Goal: Task Accomplishment & Management: Manage account settings

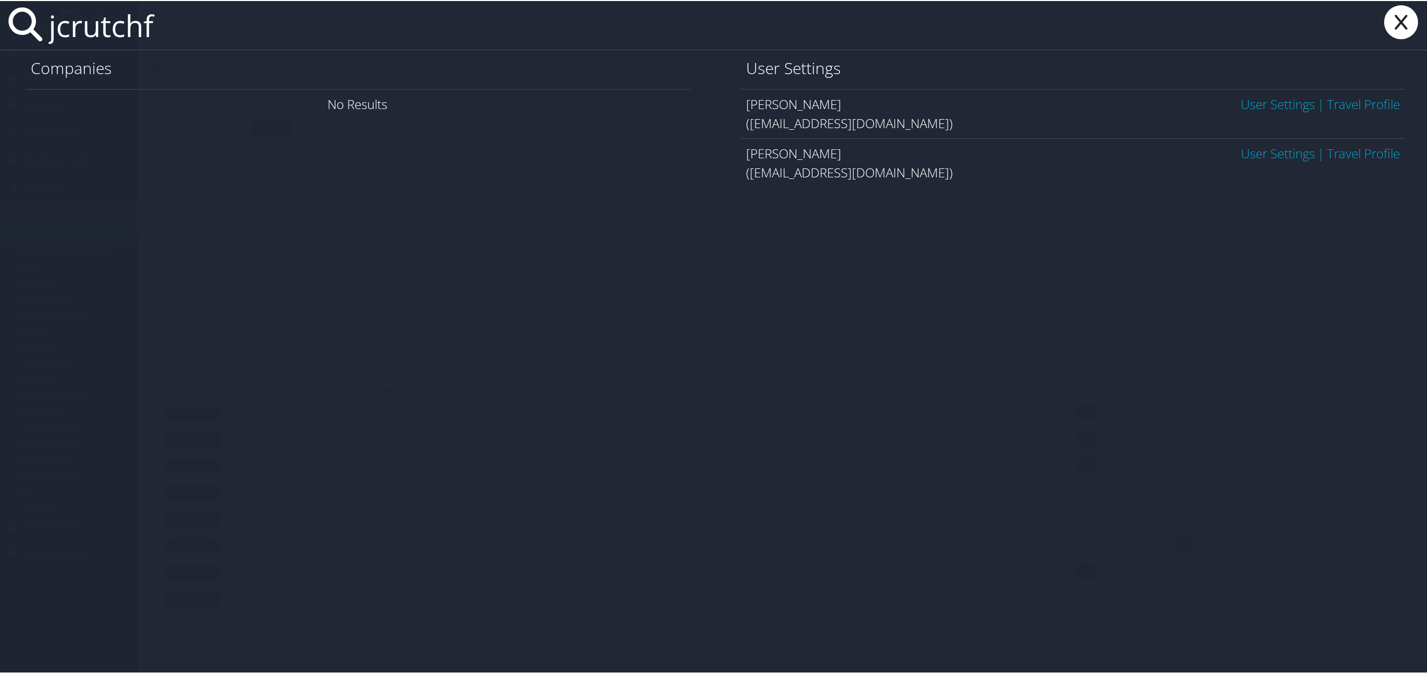
type input "jcrutchf"
click at [1251, 103] on link "User Settings" at bounding box center [1278, 102] width 74 height 17
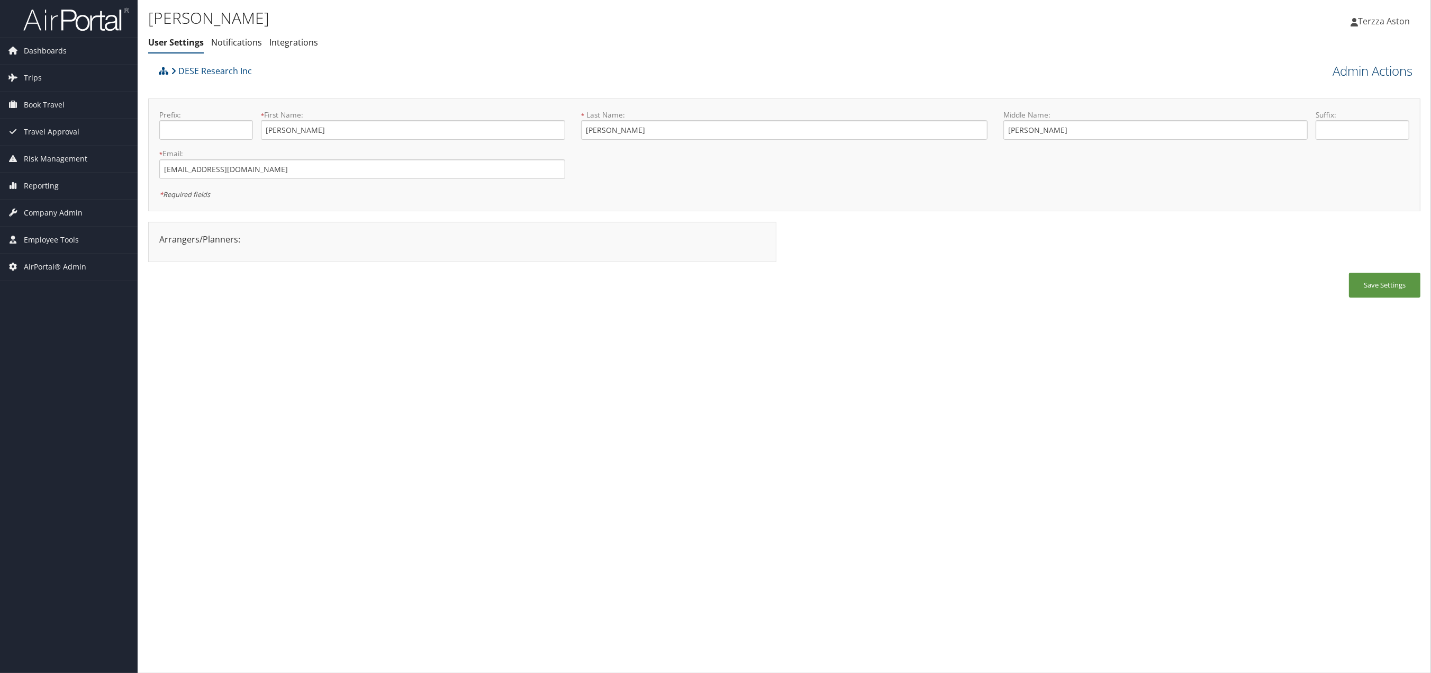
click at [1392, 67] on link "Admin Actions" at bounding box center [1373, 71] width 80 height 18
click at [1343, 124] on link "User Technology Settings" at bounding box center [1342, 126] width 139 height 18
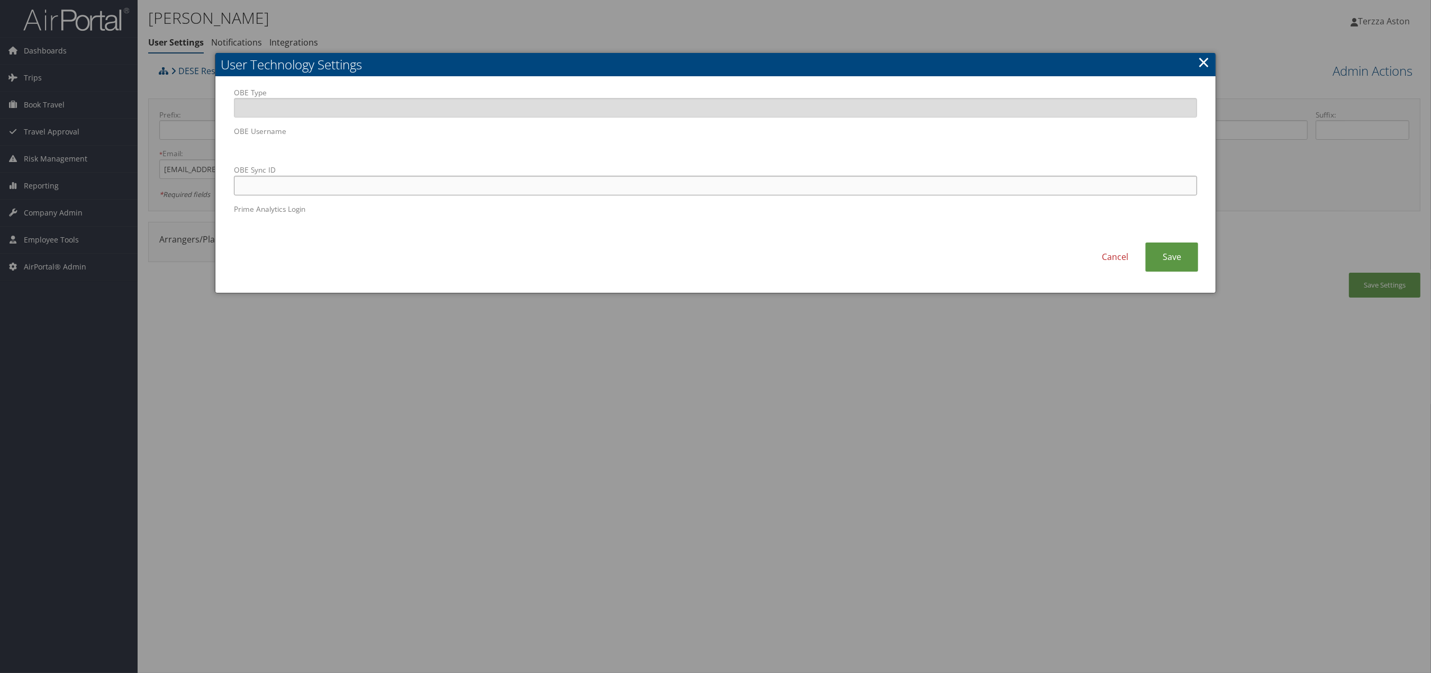
click at [429, 187] on input "OBE Sync ID" at bounding box center [716, 186] width 964 height 20
paste input "Jason.D.Crutchfield@boeing.com"
type input "Jason.D.Crutchfield@boeing.com"
click at [1171, 260] on link "Save" at bounding box center [1171, 256] width 53 height 29
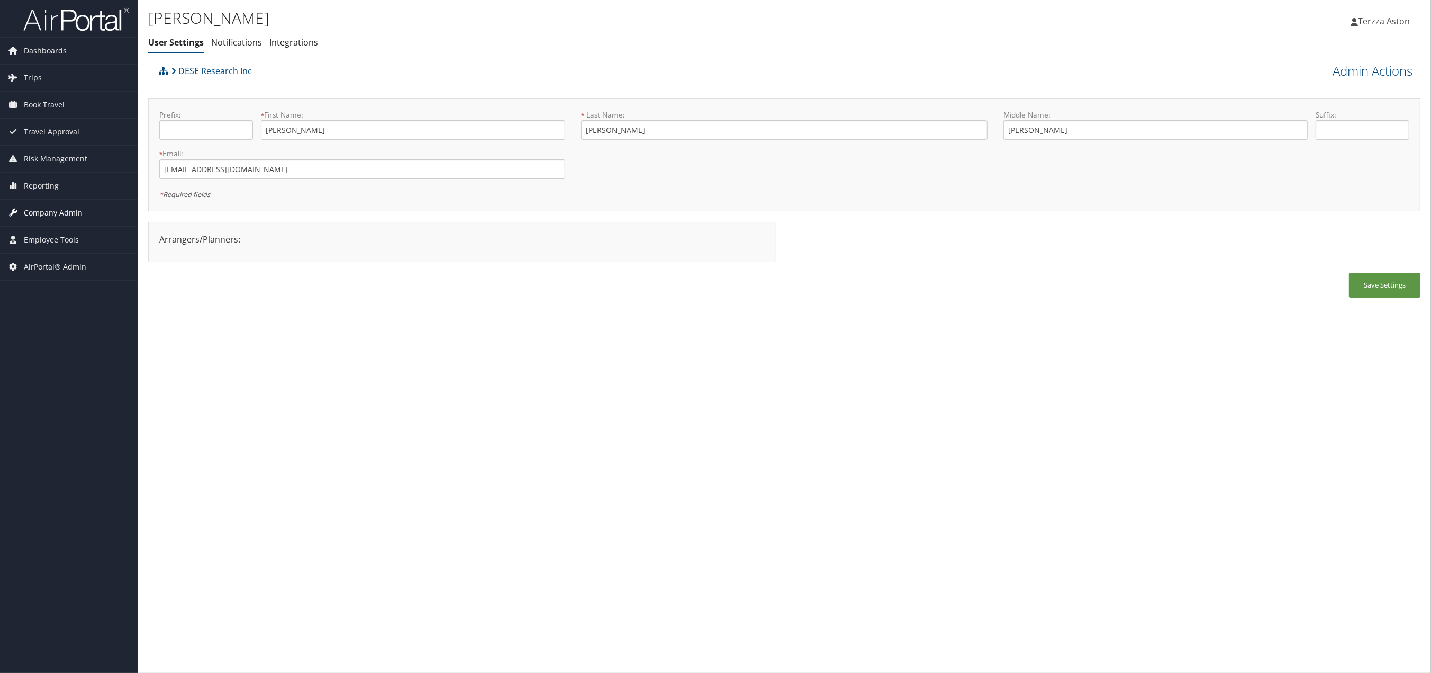
click at [59, 217] on span "Company Admin" at bounding box center [53, 213] width 59 height 26
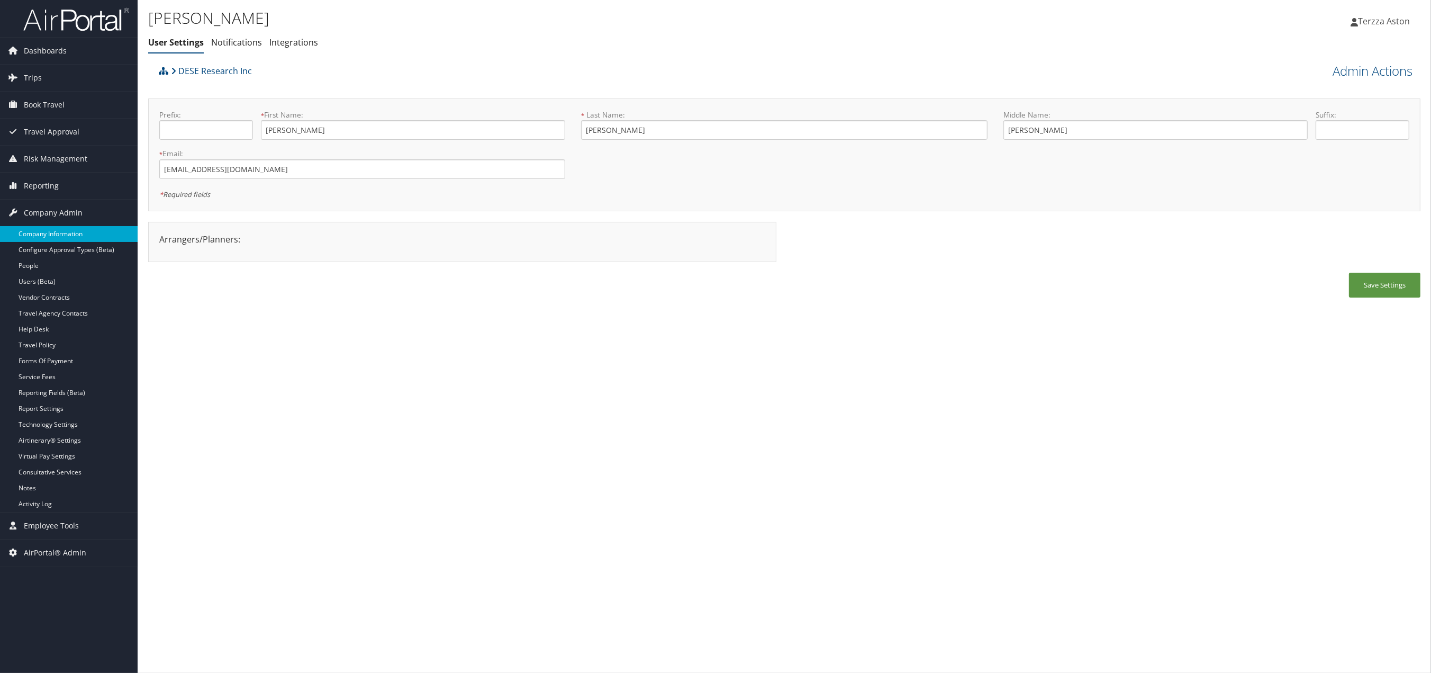
click at [59, 232] on link "Company Information" at bounding box center [69, 234] width 138 height 16
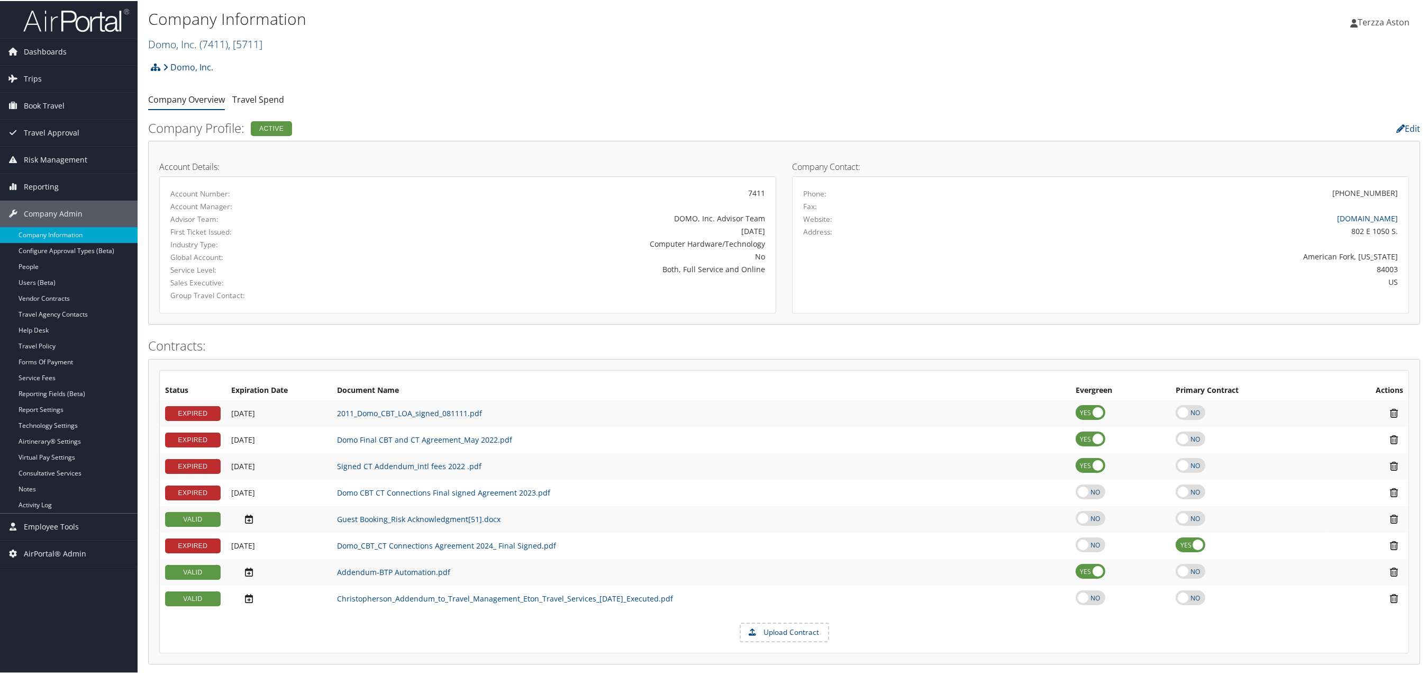
click at [193, 41] on link "Domo, Inc. ( 7411 ) , [ 5711 ]" at bounding box center [205, 43] width 114 height 14
click at [180, 61] on input "search" at bounding box center [218, 63] width 139 height 20
type input "dese"
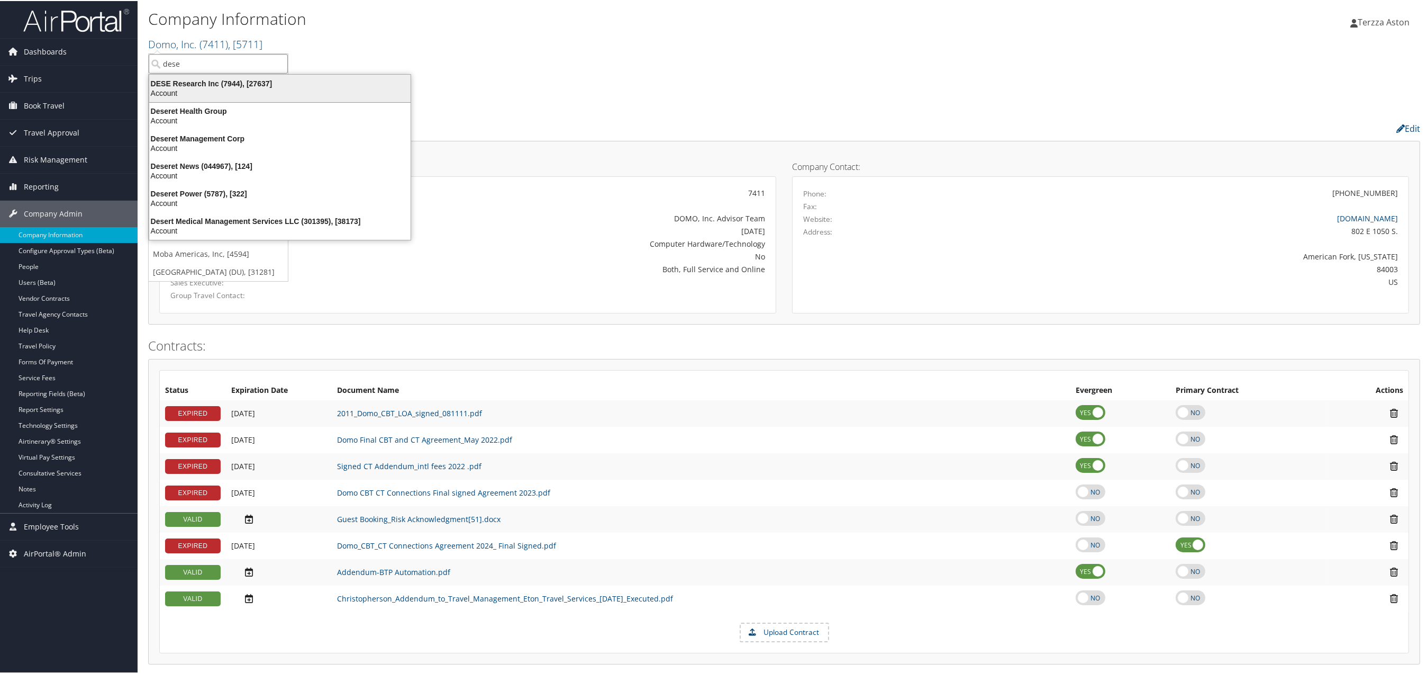
click at [181, 81] on div "DESE Research Inc (7944), [27637]" at bounding box center [280, 83] width 274 height 10
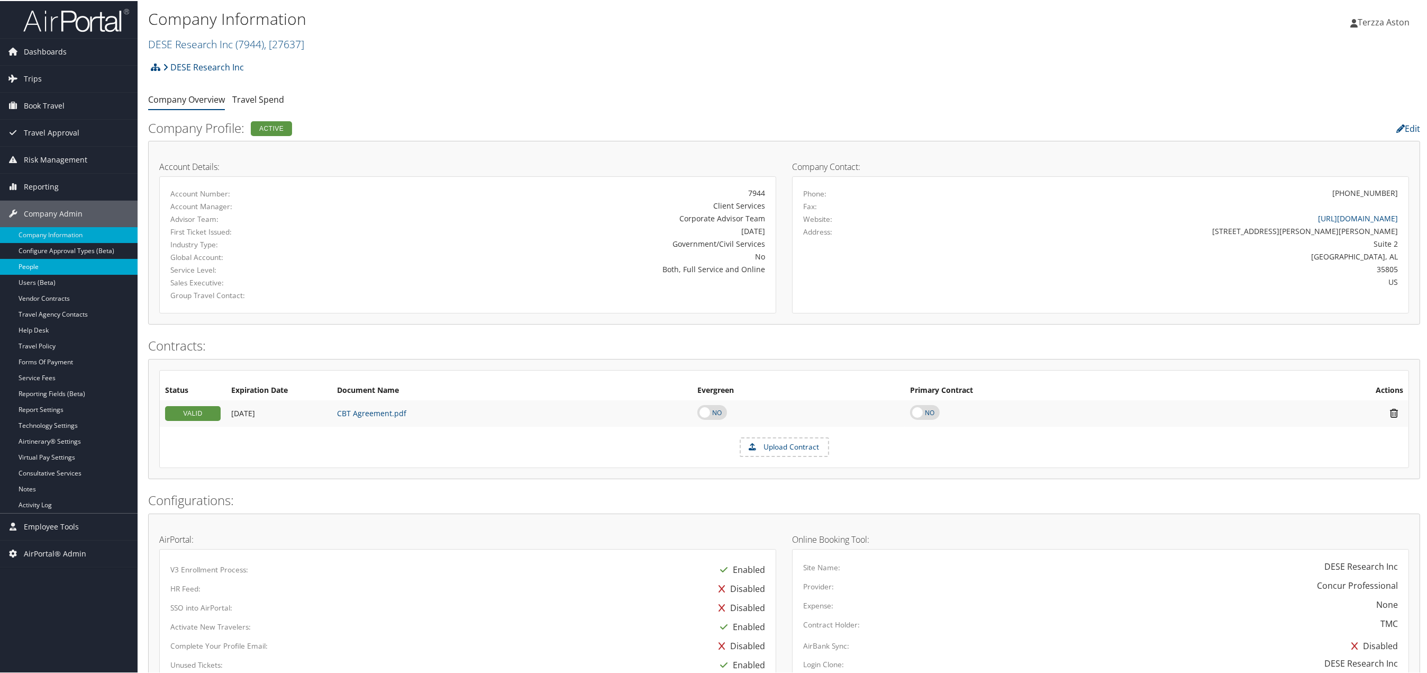
click at [34, 270] on link "People" at bounding box center [69, 266] width 138 height 16
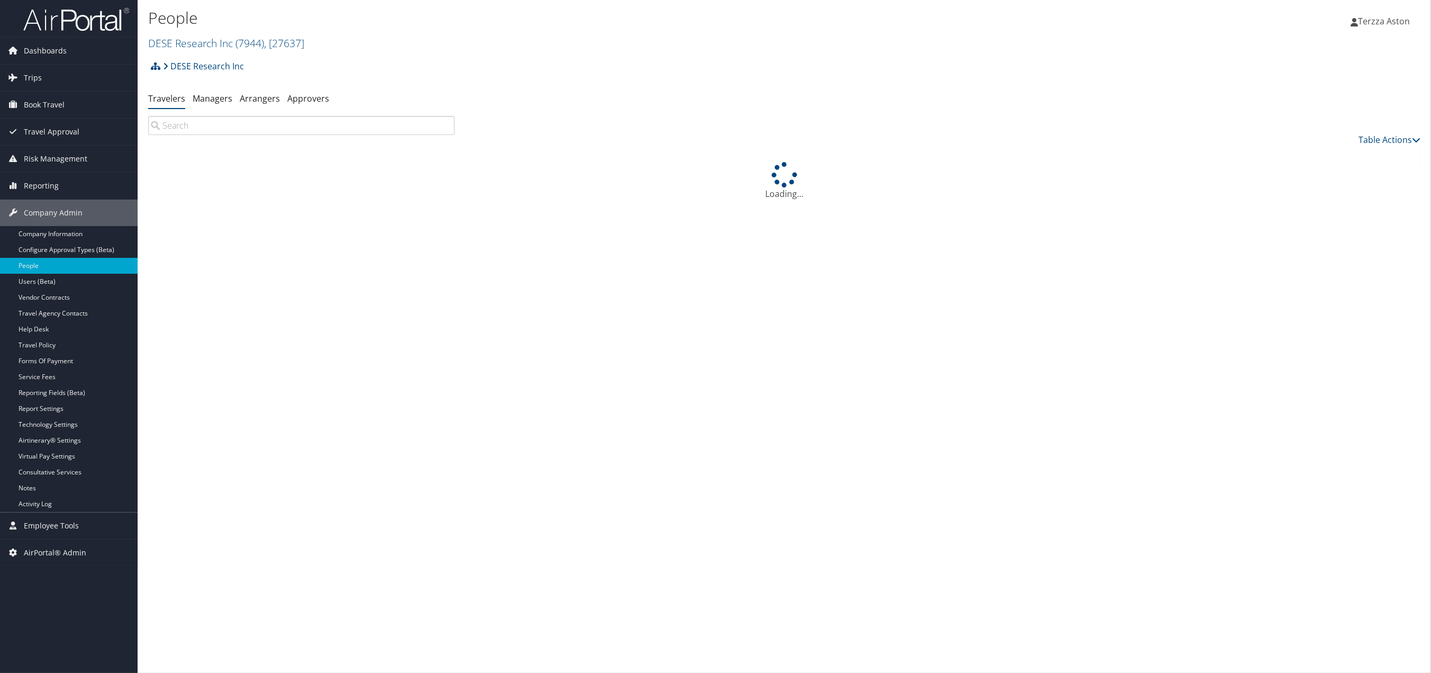
click at [187, 130] on input "search" at bounding box center [301, 125] width 306 height 19
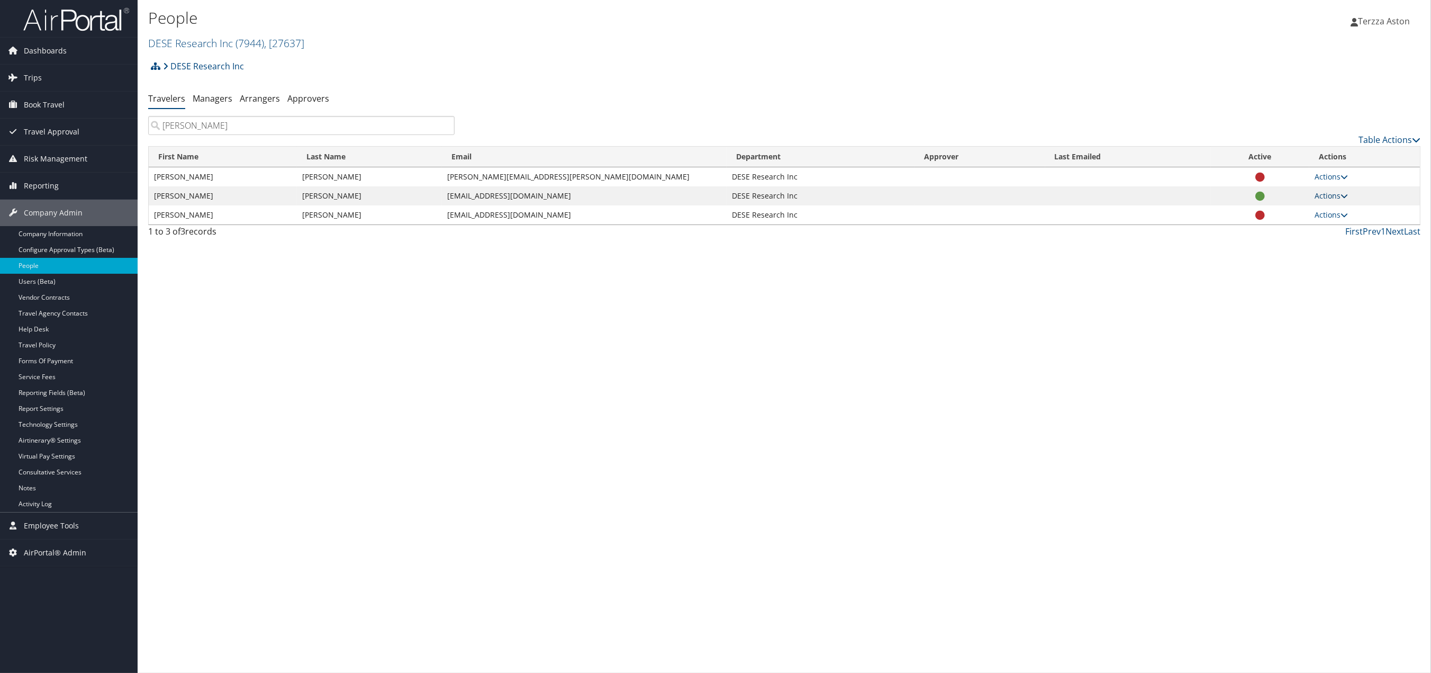
type input "jason cr"
click at [1338, 195] on link "Actions" at bounding box center [1331, 196] width 33 height 10
click at [1293, 232] on link "View Profile" at bounding box center [1291, 230] width 107 height 18
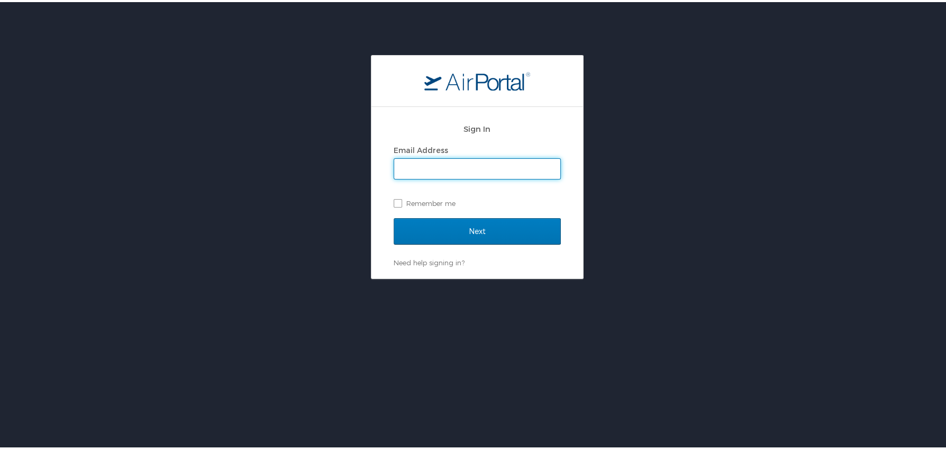
type input "[EMAIL_ADDRESS][DOMAIN_NAME]"
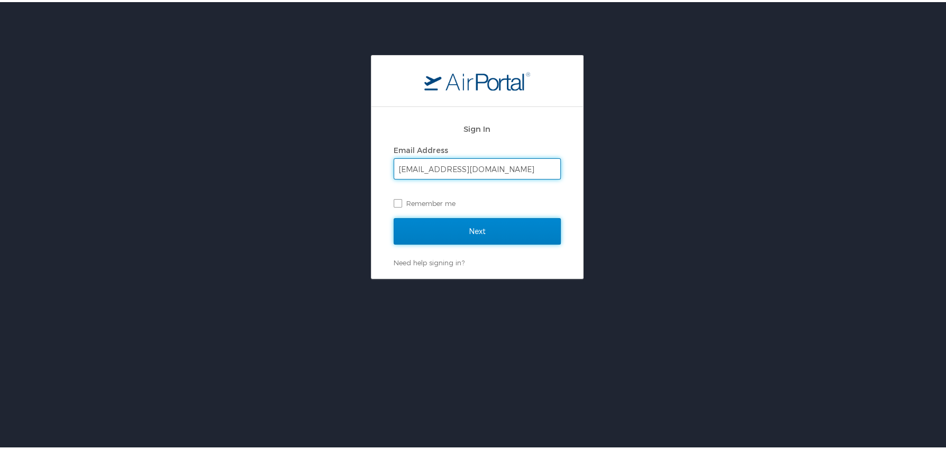
click at [475, 233] on input "Next" at bounding box center [477, 229] width 167 height 26
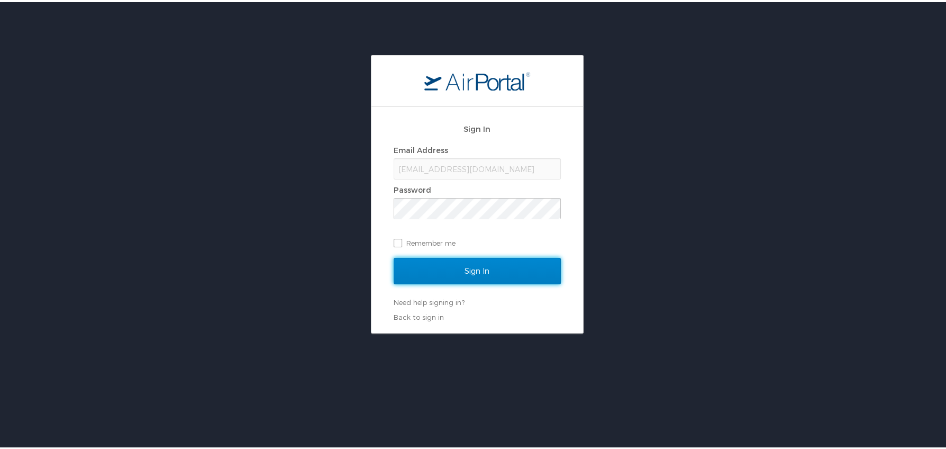
click at [476, 262] on input "Sign In" at bounding box center [477, 269] width 167 height 26
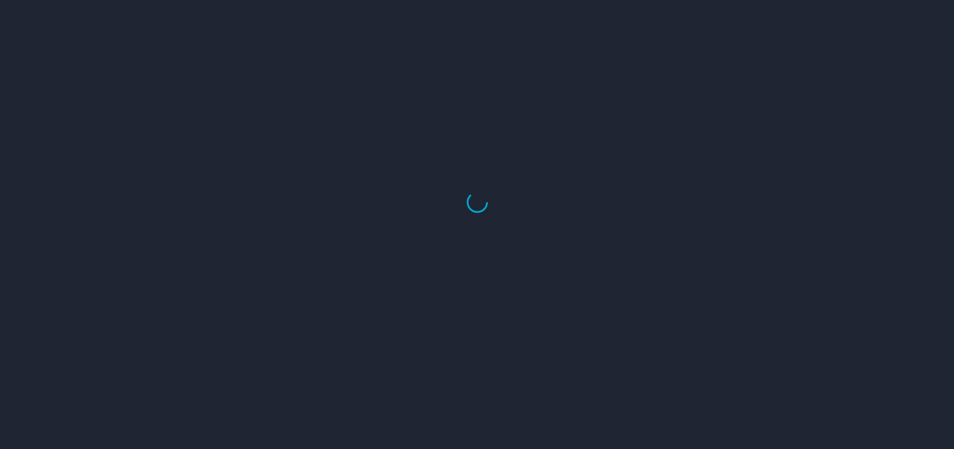
select select "US"
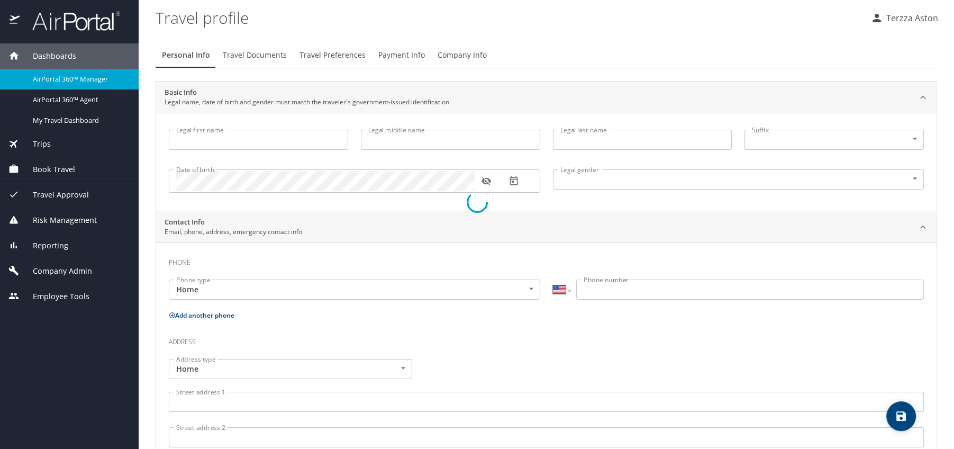
type input "[PERSON_NAME]"
type input "Crutchfield"
type input "Male"
type input "Jason"
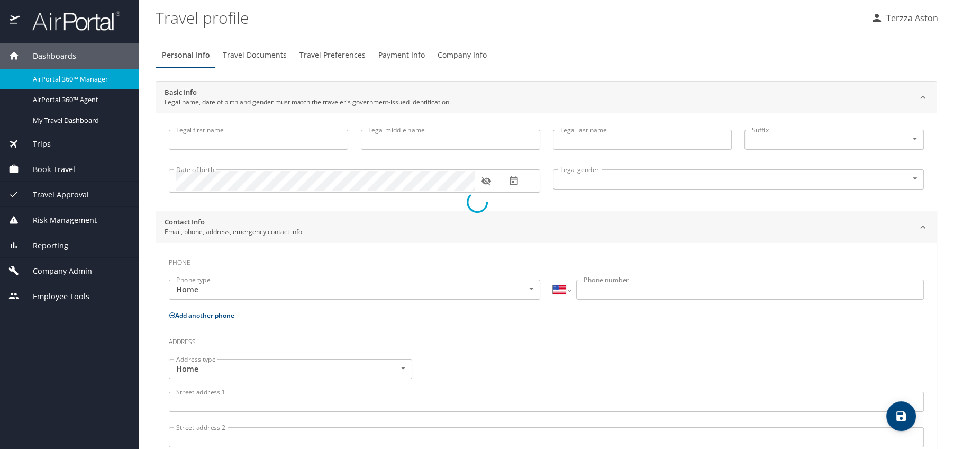
type input "McClure"
type input "(256) 520-9686"
select select "US"
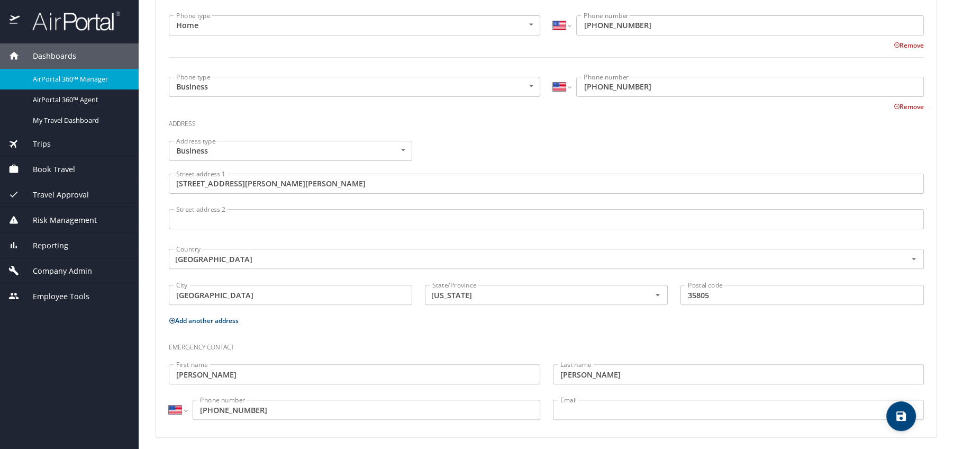
scroll to position [351, 0]
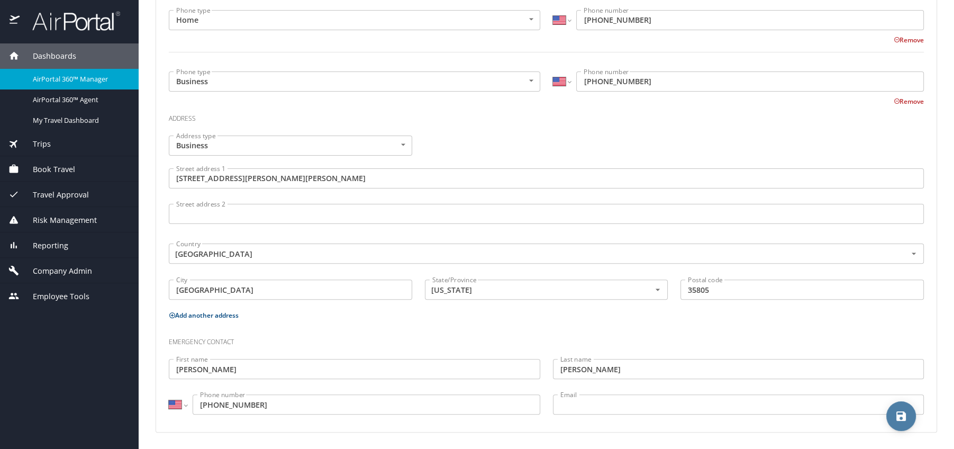
click at [902, 414] on icon "save" at bounding box center [902, 416] width 10 height 10
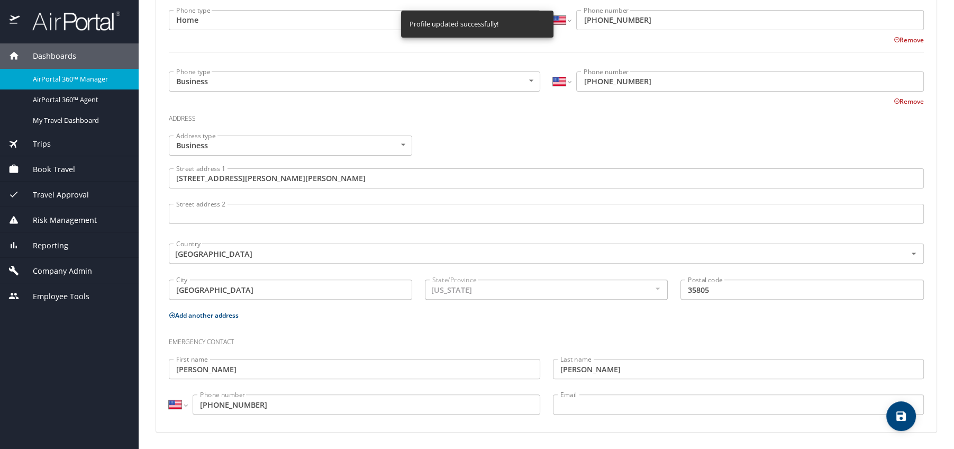
select select "US"
click at [902, 414] on icon "save" at bounding box center [902, 416] width 10 height 10
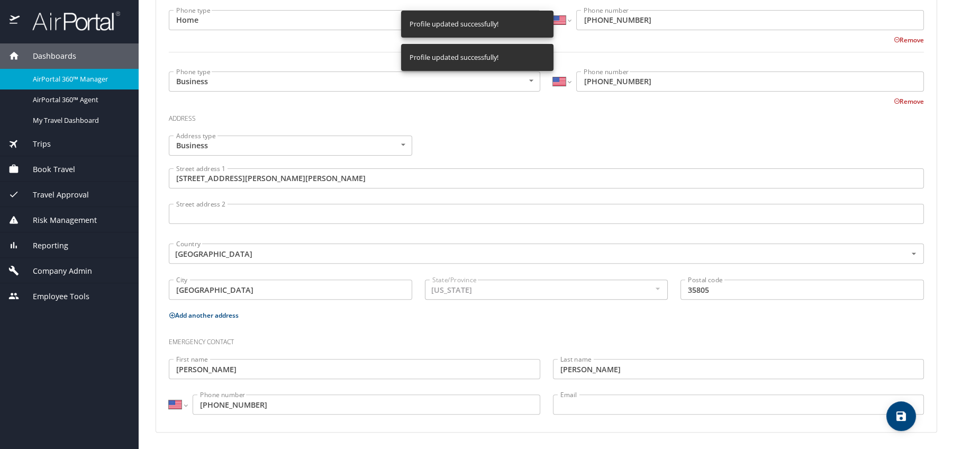
select select "US"
click at [68, 273] on span "Company Admin" at bounding box center [56, 271] width 73 height 12
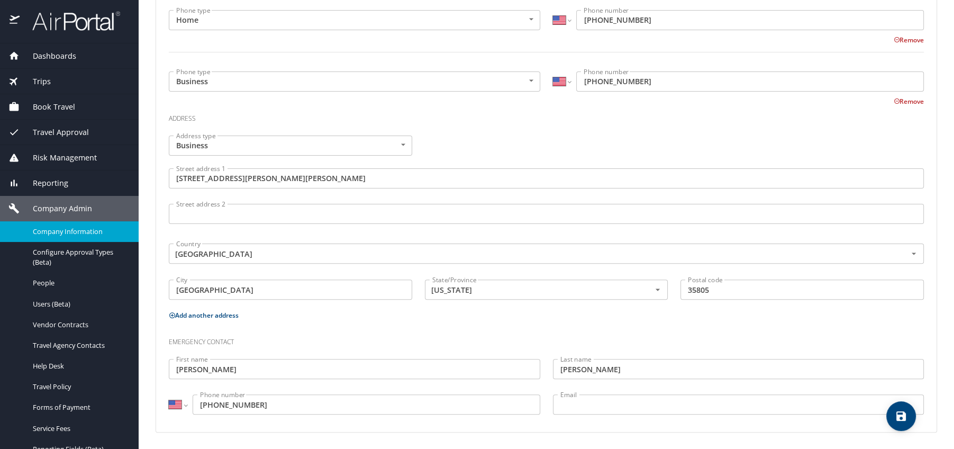
click at [64, 234] on span "Company Information" at bounding box center [79, 232] width 93 height 10
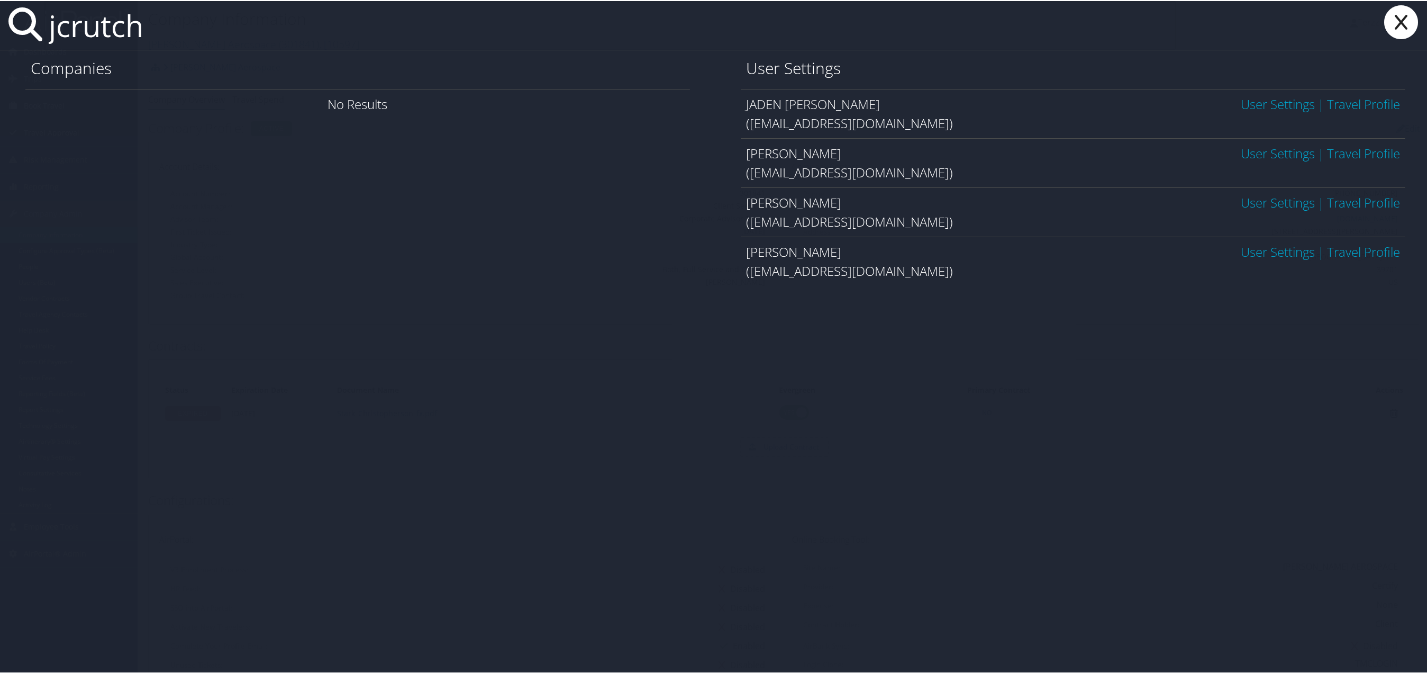
type input "jcrutch"
click at [1252, 159] on link "User Settings" at bounding box center [1278, 151] width 74 height 17
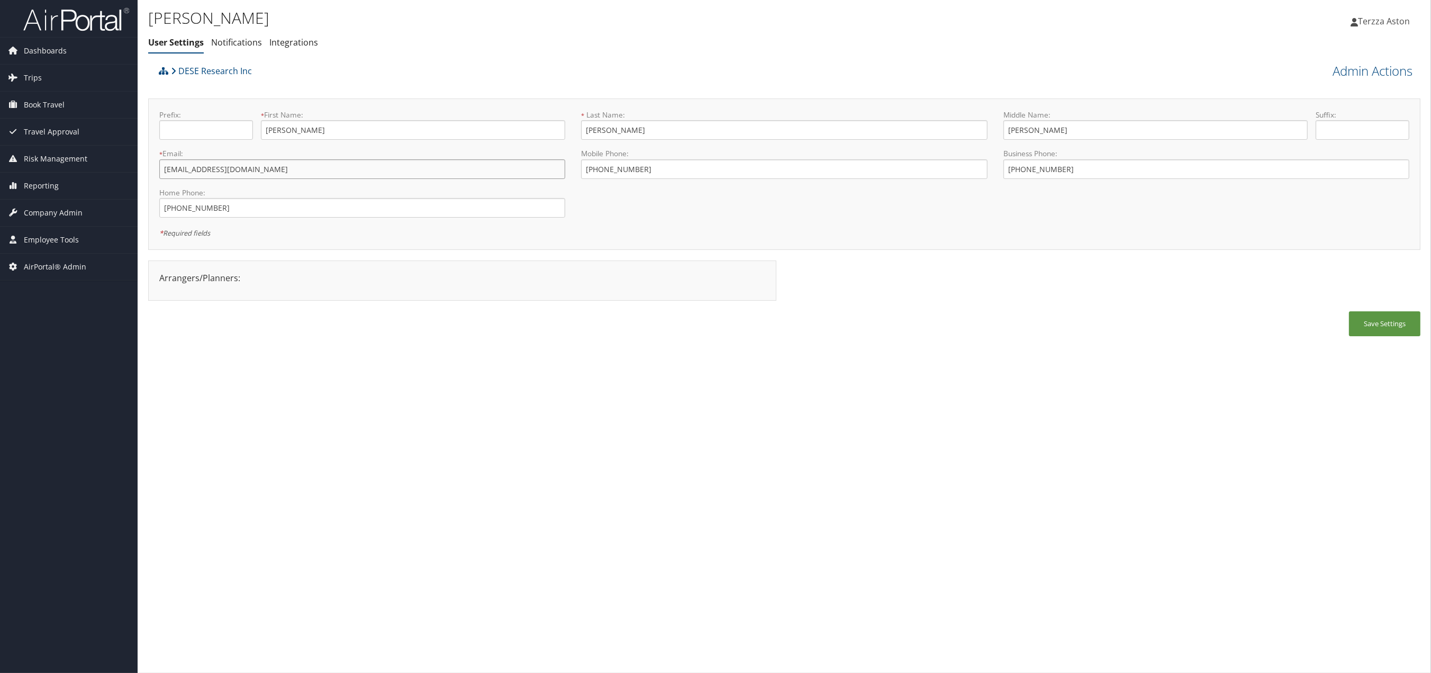
drag, startPoint x: 163, startPoint y: 168, endPoint x: 265, endPoint y: 162, distance: 102.3
click at [265, 162] on input "[EMAIL_ADDRESS][DOMAIN_NAME]" at bounding box center [362, 169] width 406 height 20
click at [1348, 68] on link "Admin Actions" at bounding box center [1373, 71] width 80 height 18
click at [1318, 132] on link "User Technology Settings" at bounding box center [1342, 126] width 139 height 18
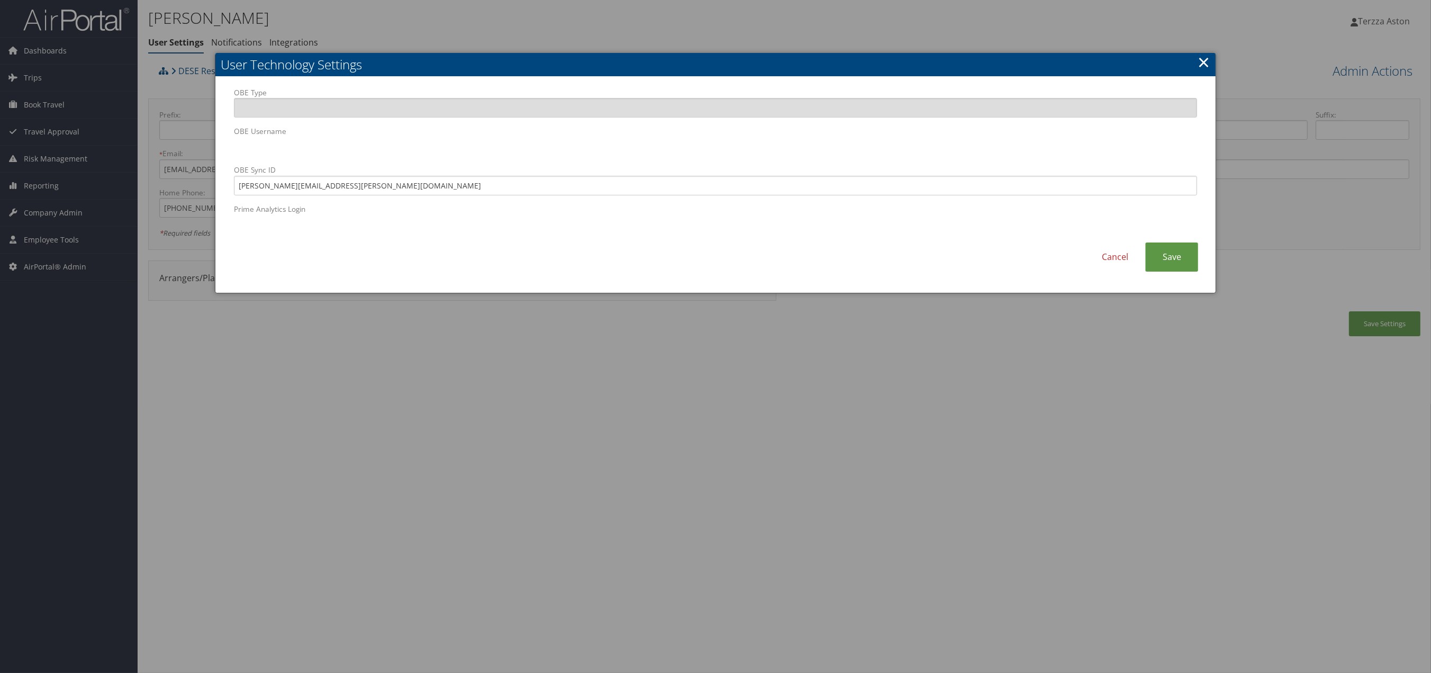
click at [133, 156] on body "Menu Dashboards ► AirPortal 360™ (Manager) AirPortal 360™ (Agent) My Travel Das…" at bounding box center [715, 336] width 1431 height 673
click at [438, 188] on input "Jason.D.Crutchfield@boeing.com" at bounding box center [716, 186] width 964 height 20
drag, startPoint x: 393, startPoint y: 186, endPoint x: 150, endPoint y: 194, distance: 243.0
click at [150, 193] on body "Menu Dashboards ► AirPortal 360™ (Manager) AirPortal 360™ (Agent) My Travel Das…" at bounding box center [715, 336] width 1431 height 673
paste input "JCRUTCHFIELD@DESE.COM"
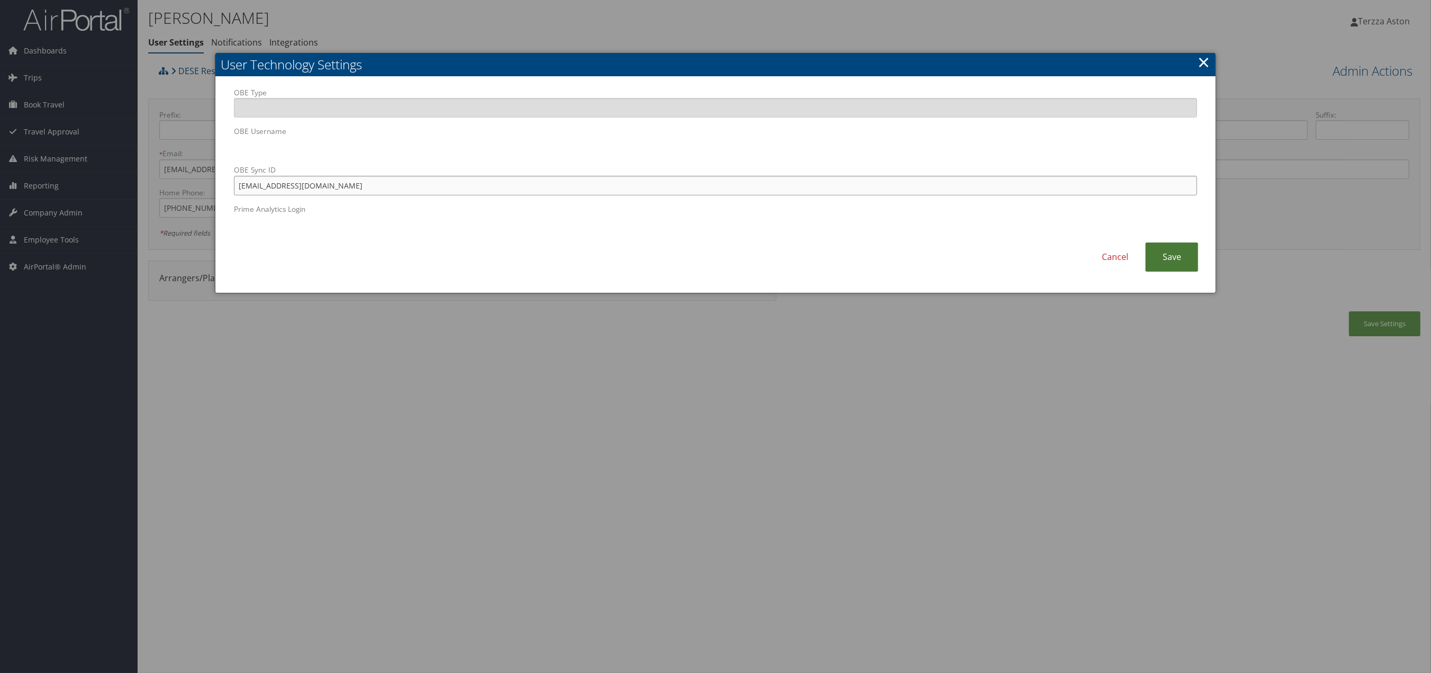
type input "JCRUTCHFIELD@DESE.COM"
click at [1179, 258] on link "Save" at bounding box center [1171, 256] width 53 height 29
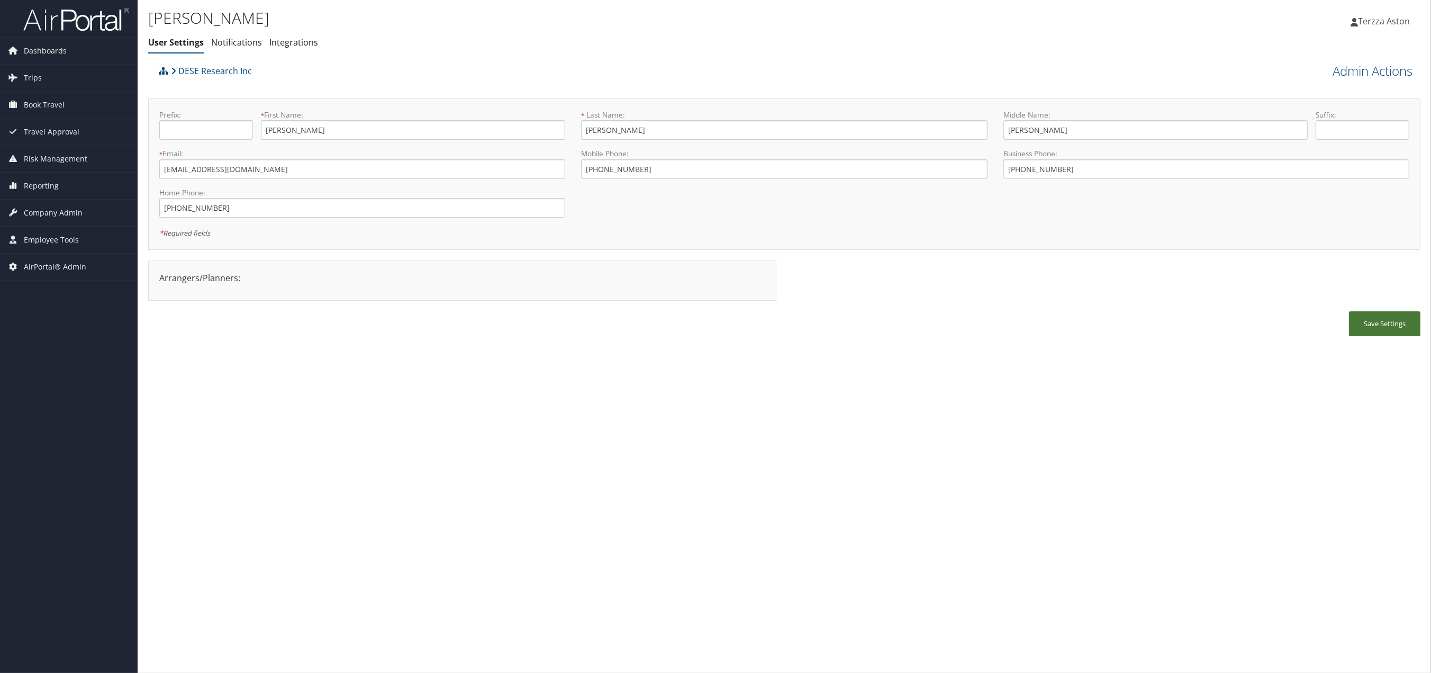
click at [1387, 321] on button "Save Settings" at bounding box center [1384, 323] width 71 height 25
click at [56, 212] on span "Company Admin" at bounding box center [53, 213] width 59 height 26
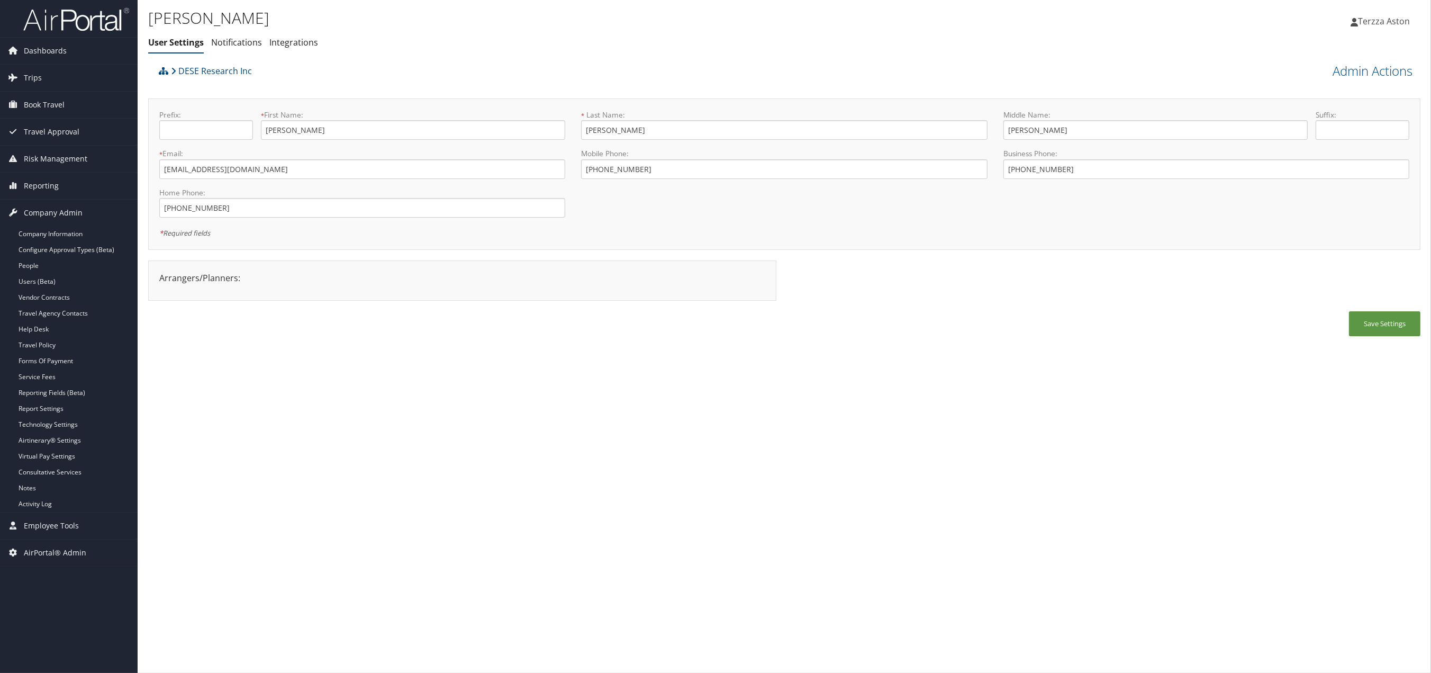
click at [263, 102] on div "Prefix: * First Name: Jason This field is required * Last Name: Crutchfield Thi…" at bounding box center [784, 173] width 1272 height 151
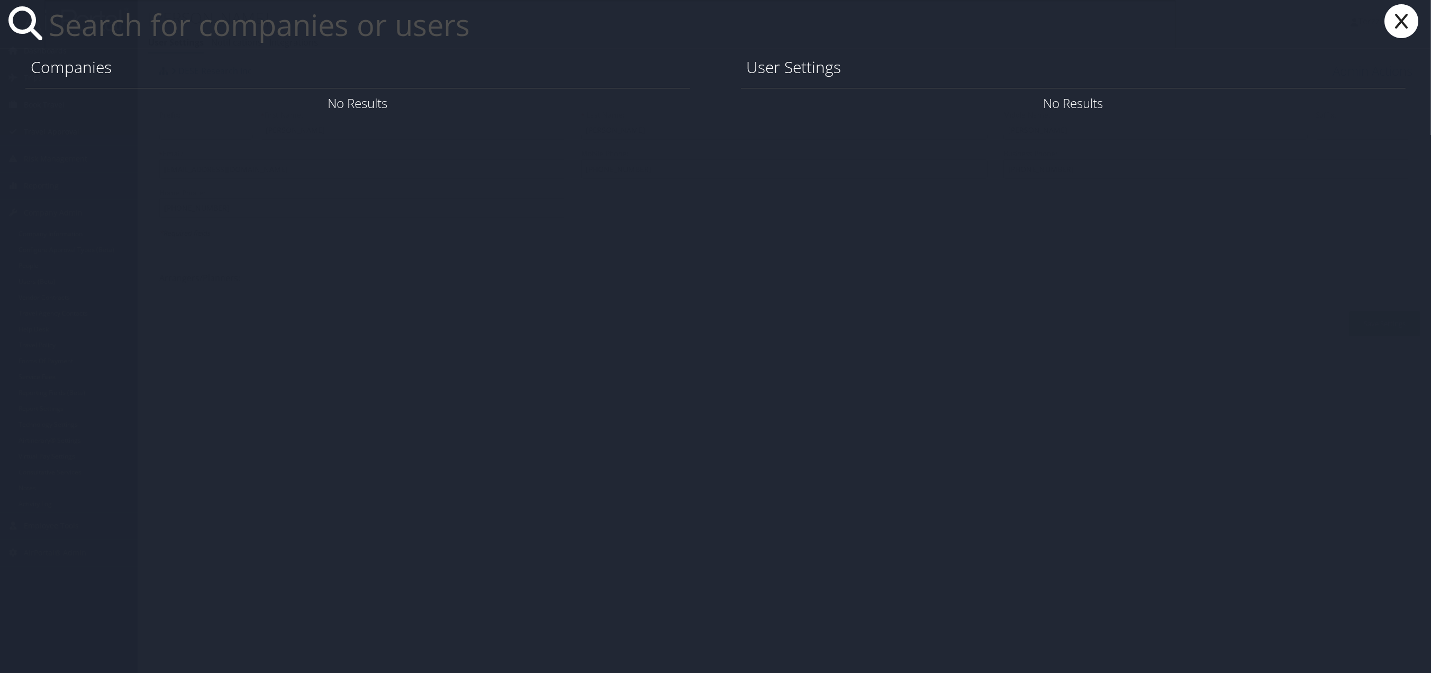
click at [191, 26] on input "text" at bounding box center [609, 24] width 1131 height 49
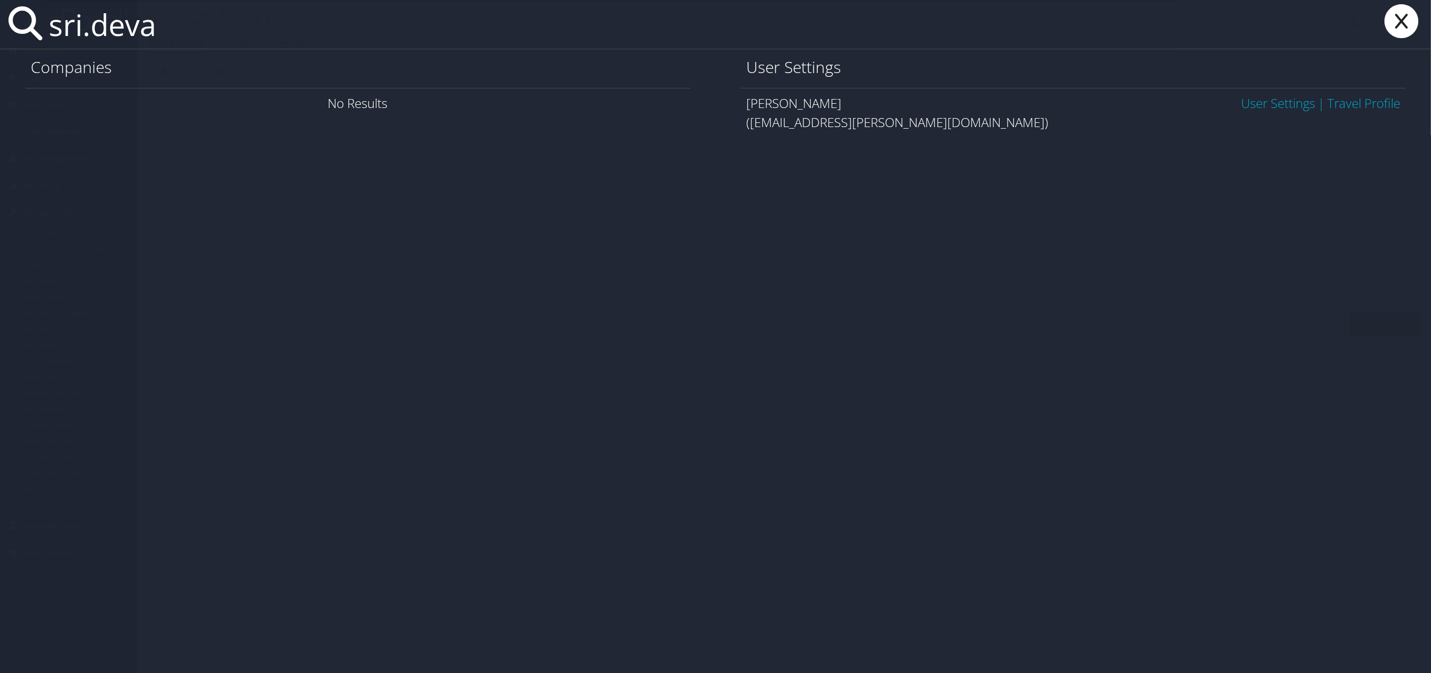
type input "sri.deva"
click at [1278, 108] on link "User Settings" at bounding box center [1278, 102] width 74 height 17
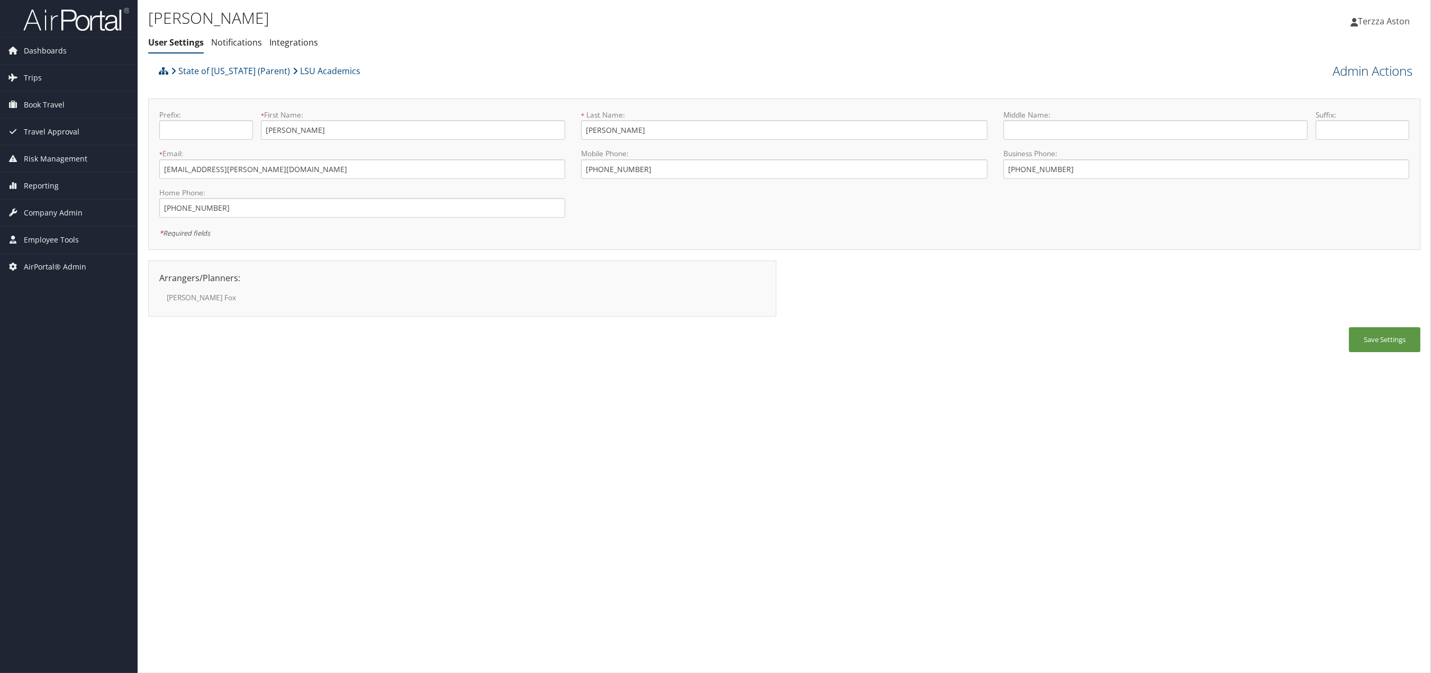
click at [1384, 72] on link "Admin Actions" at bounding box center [1373, 71] width 80 height 18
click at [1339, 130] on link "User Technology Settings" at bounding box center [1342, 126] width 139 height 18
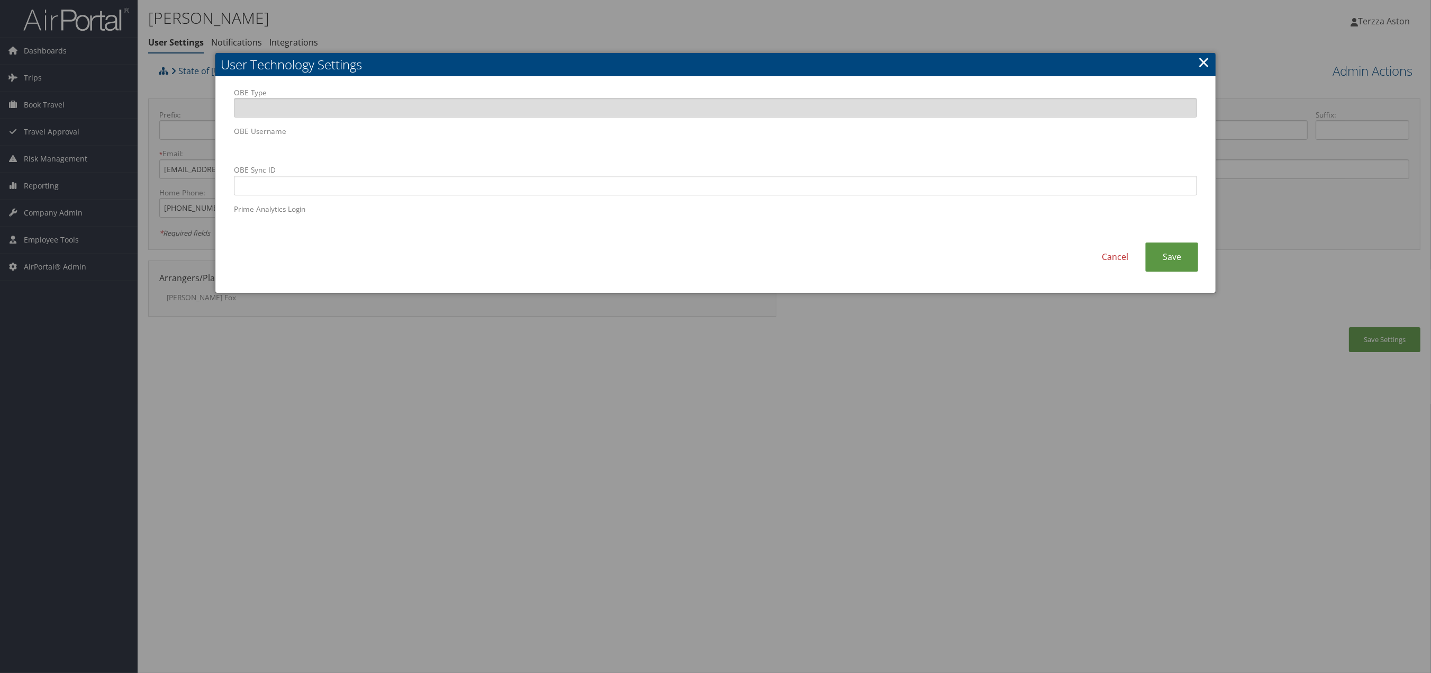
click at [1203, 58] on link "×" at bounding box center [1204, 61] width 12 height 21
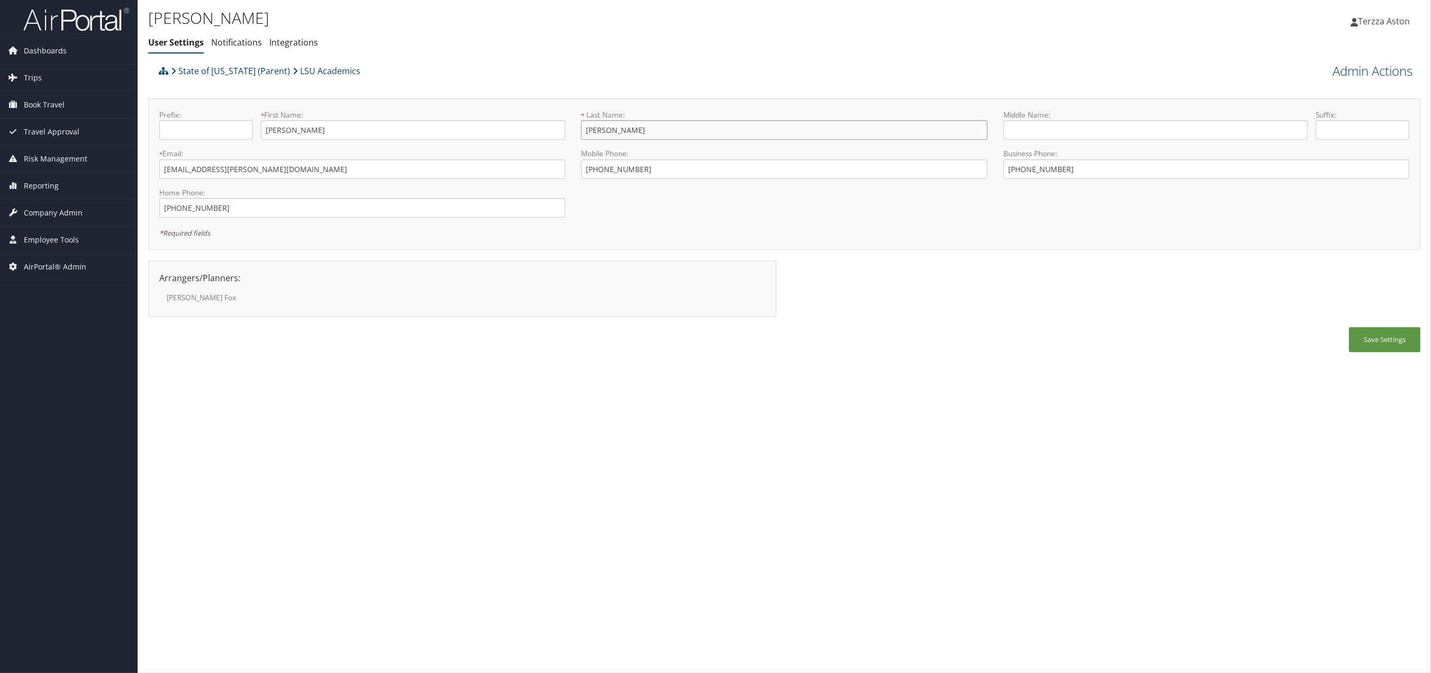
drag, startPoint x: 587, startPoint y: 133, endPoint x: 643, endPoint y: 133, distance: 55.6
click at [643, 133] on input "Devarakonda" at bounding box center [784, 130] width 406 height 20
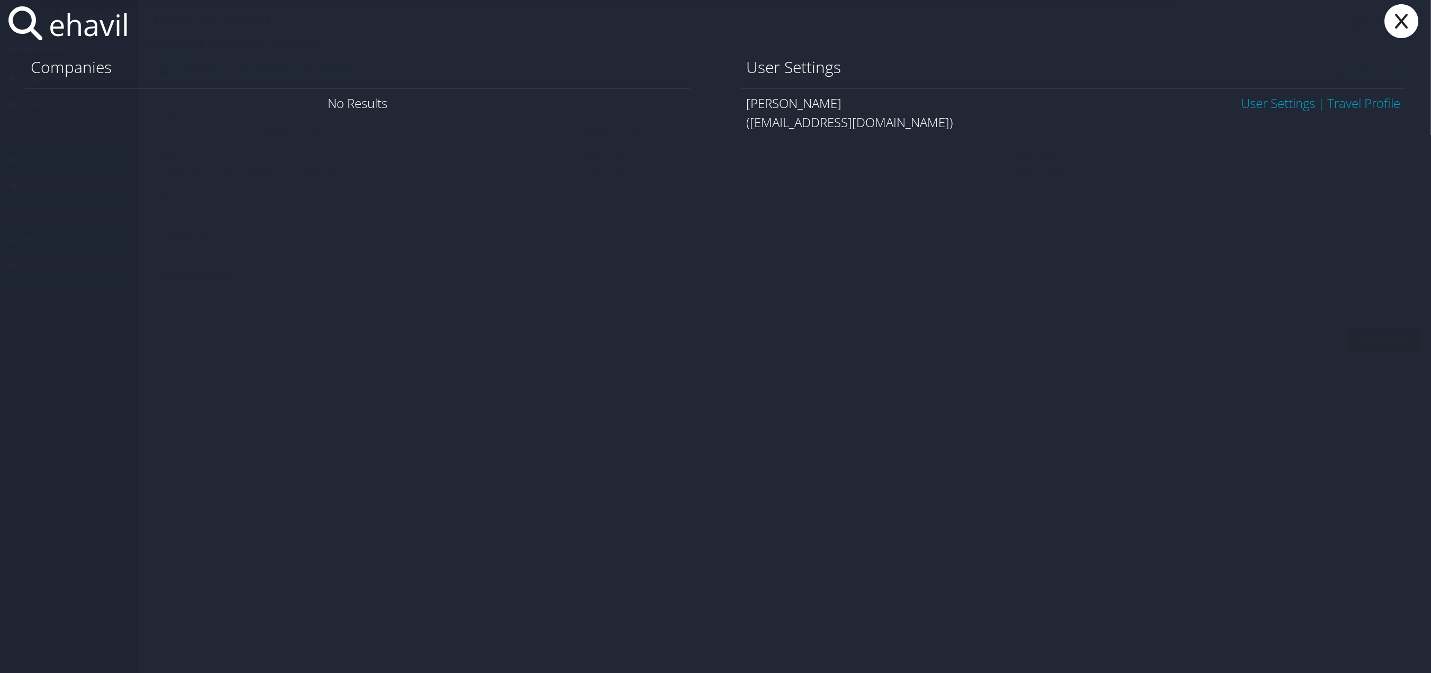
type input "ehavil"
click at [1264, 106] on link "User Settings" at bounding box center [1278, 102] width 74 height 17
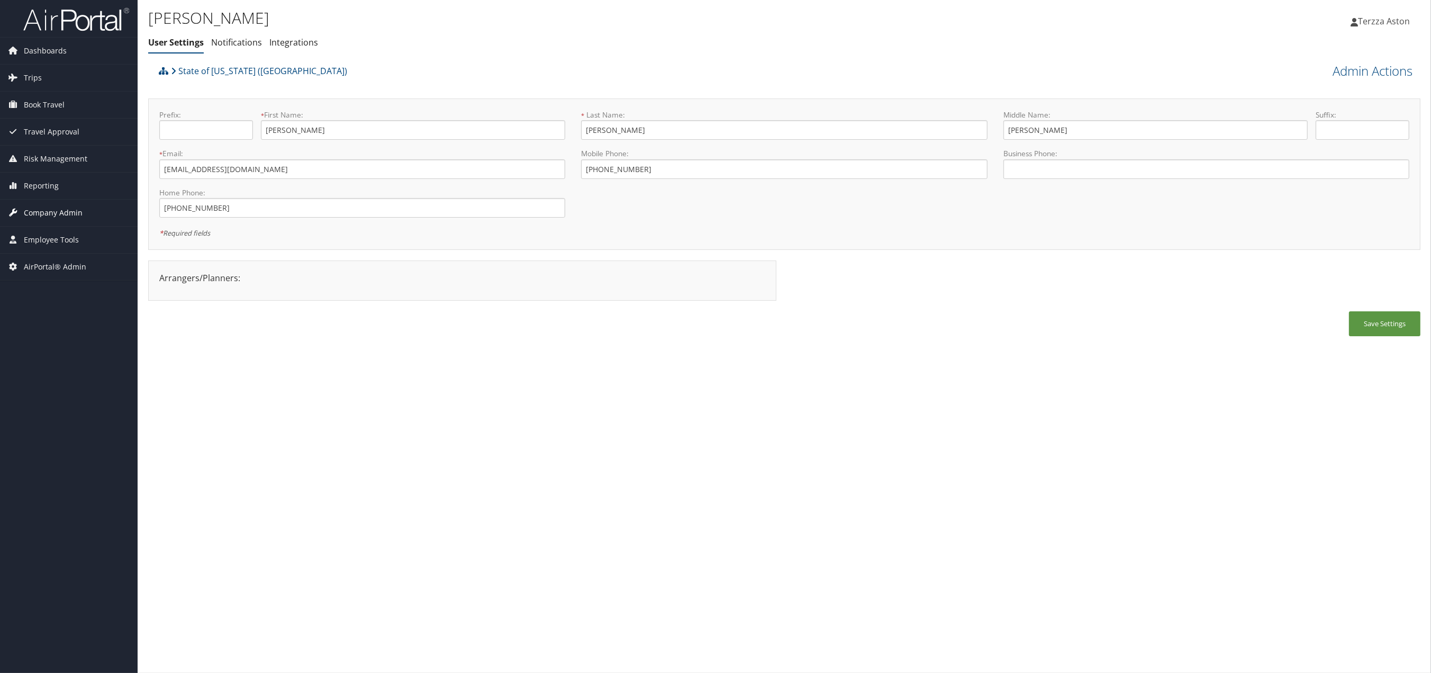
click at [62, 214] on span "Company Admin" at bounding box center [53, 213] width 59 height 26
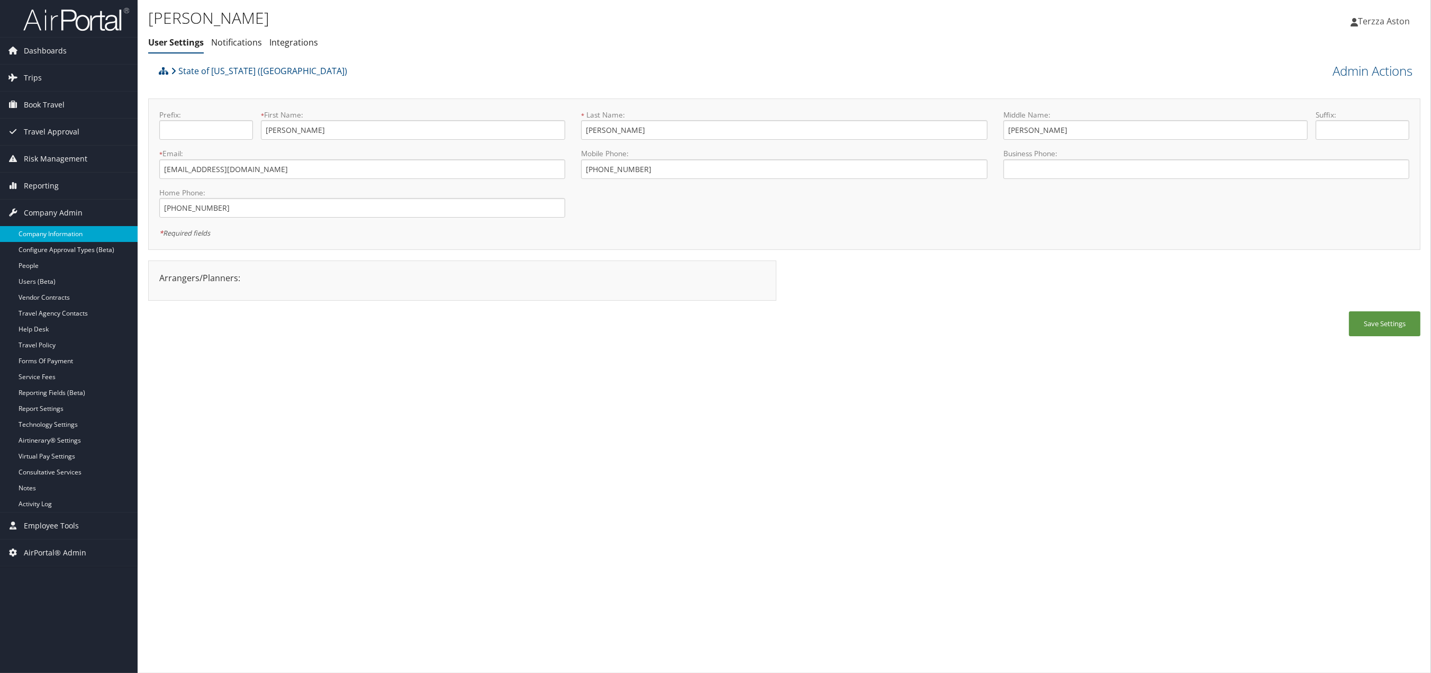
click at [63, 238] on link "Company Information" at bounding box center [69, 234] width 138 height 16
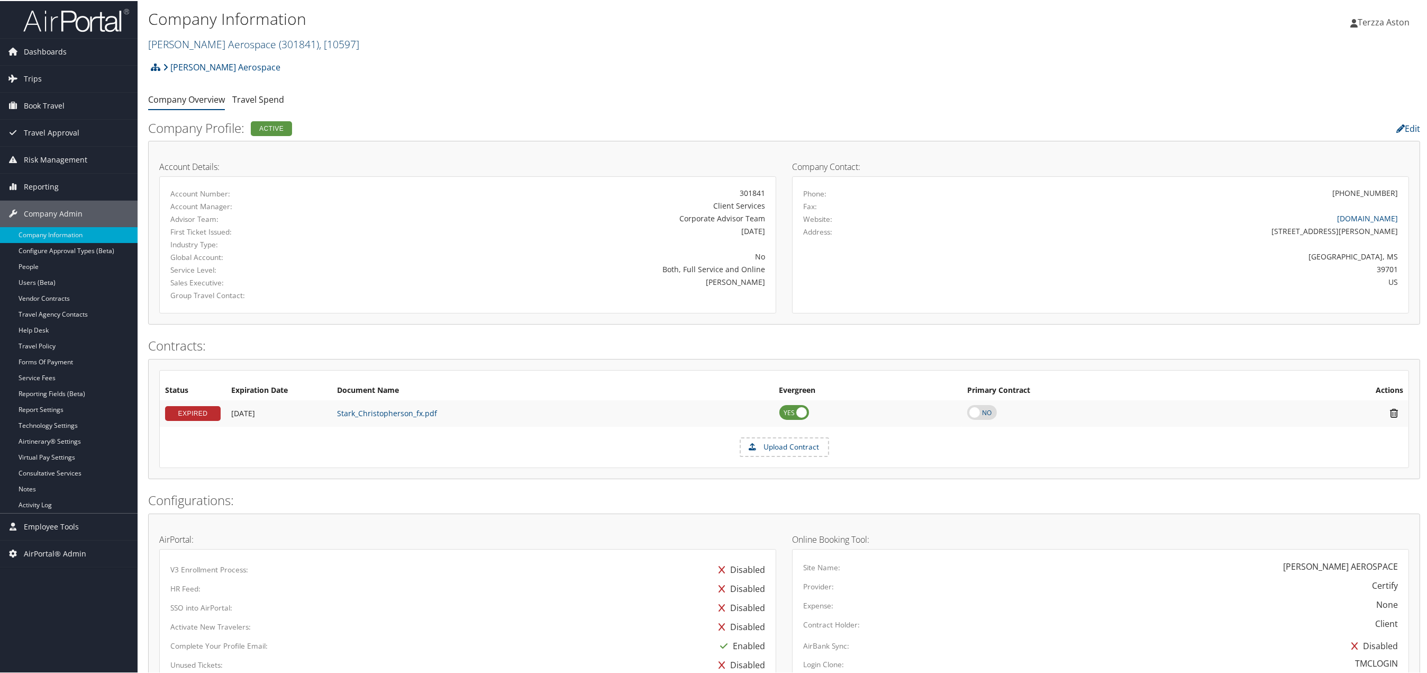
click at [210, 40] on link "[PERSON_NAME] Aerospace ( 301841 ) , [ 10597 ]" at bounding box center [253, 43] width 211 height 14
click at [196, 67] on input "search" at bounding box center [218, 63] width 139 height 20
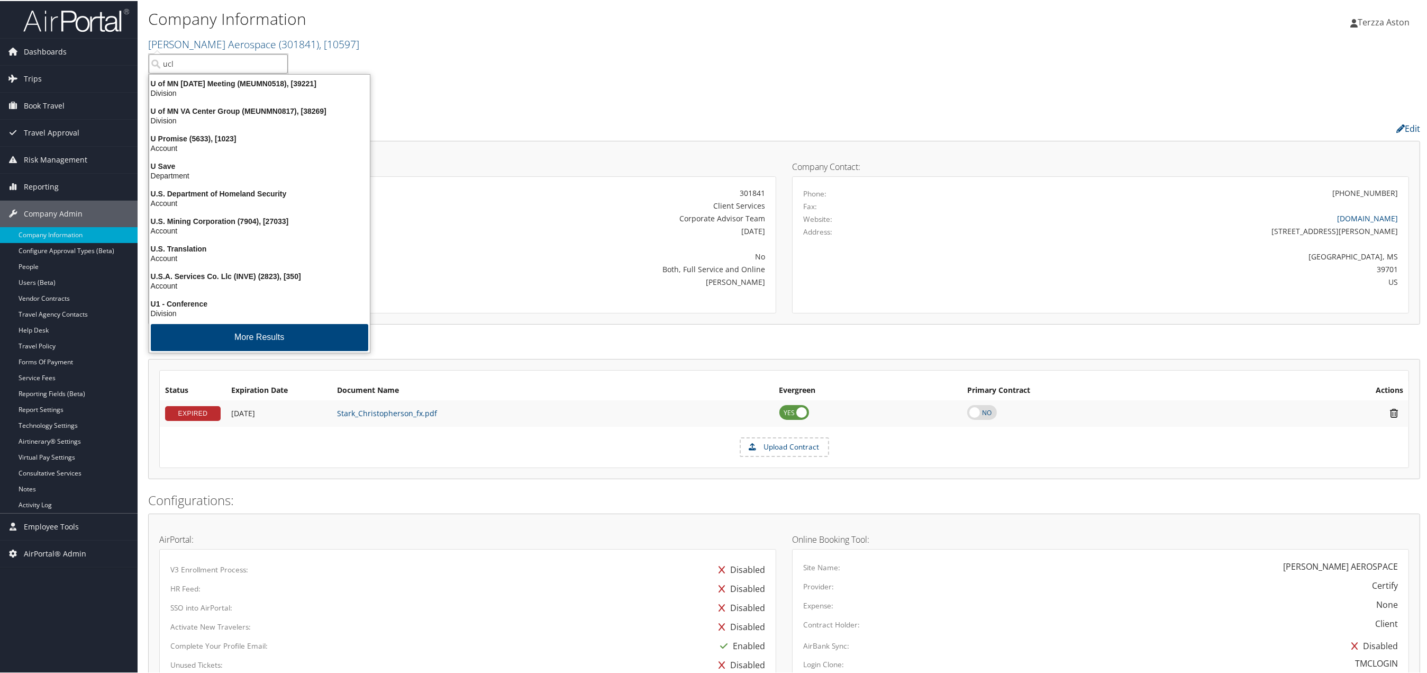
type input "ucla"
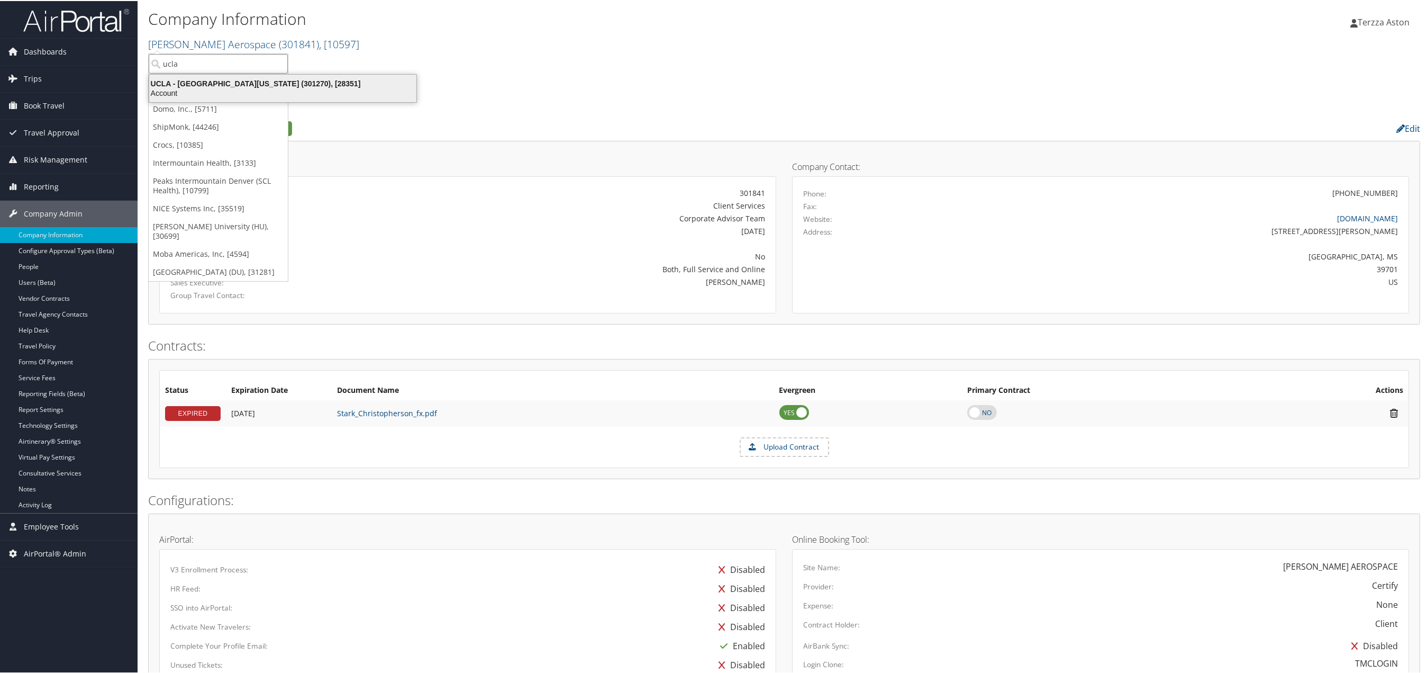
click at [204, 81] on div "UCLA - [GEOGRAPHIC_DATA][US_STATE] (301270), [28351]" at bounding box center [283, 83] width 280 height 10
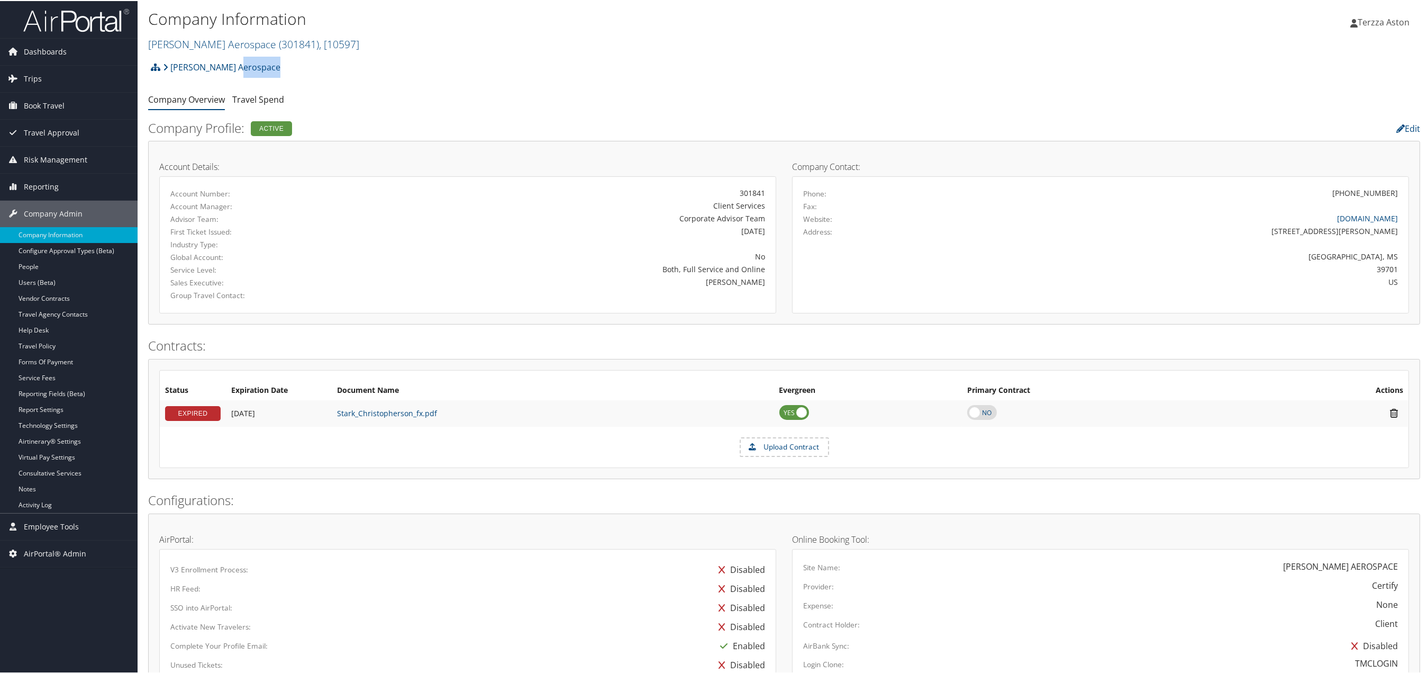
click at [204, 81] on div "[PERSON_NAME] Aerospace Account Structure [PERSON_NAME] Aerospace (301841) ACTI…" at bounding box center [784, 70] width 1272 height 29
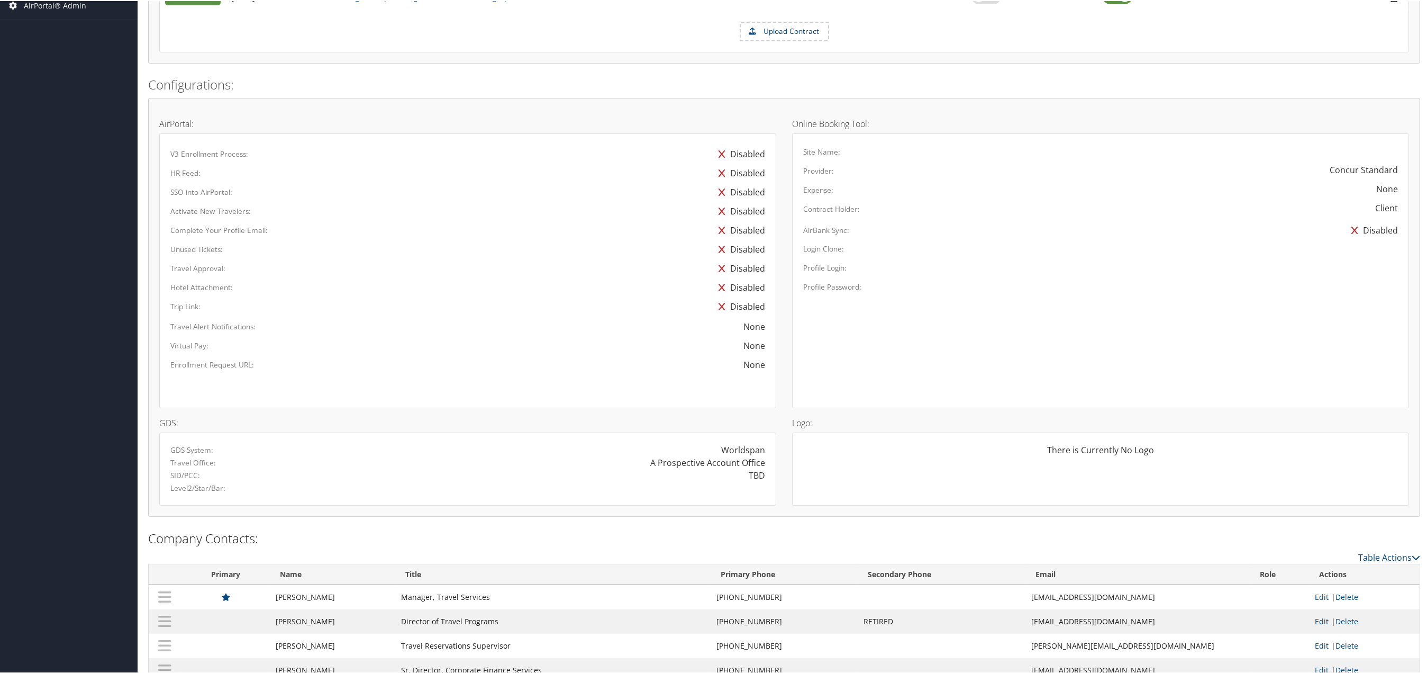
scroll to position [601, 0]
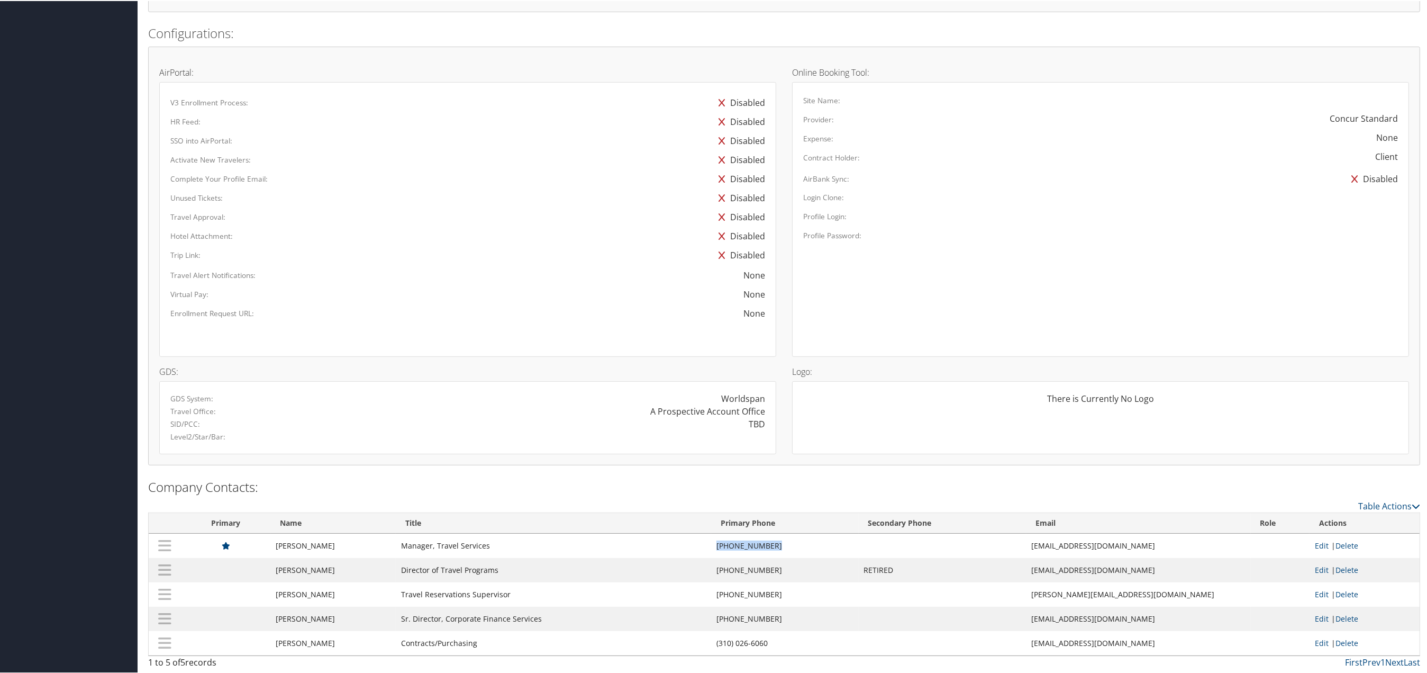
drag, startPoint x: 714, startPoint y: 542, endPoint x: 774, endPoint y: 539, distance: 59.9
click at [774, 539] on td "(310) 206-6060" at bounding box center [785, 544] width 148 height 24
copy td "[PHONE_NUMBER]"
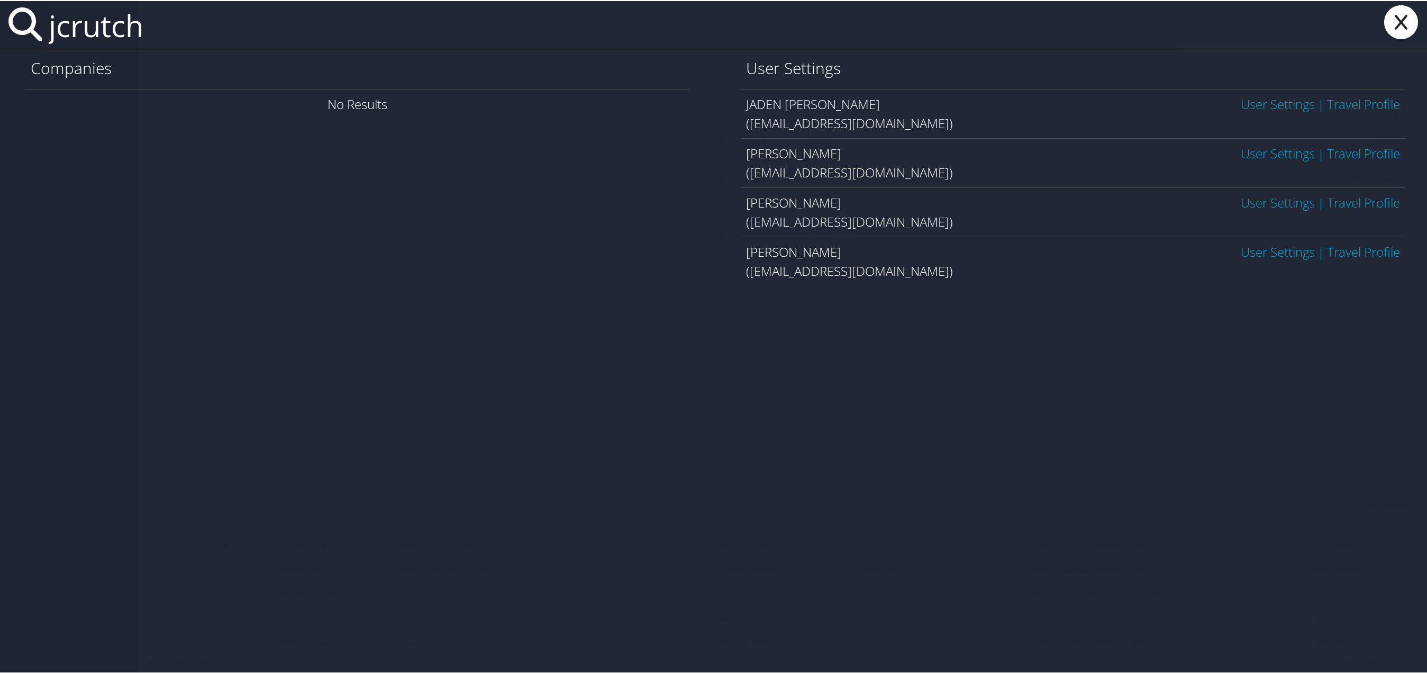
type input "jcrutch"
click at [1259, 148] on link "User Settings" at bounding box center [1278, 151] width 74 height 17
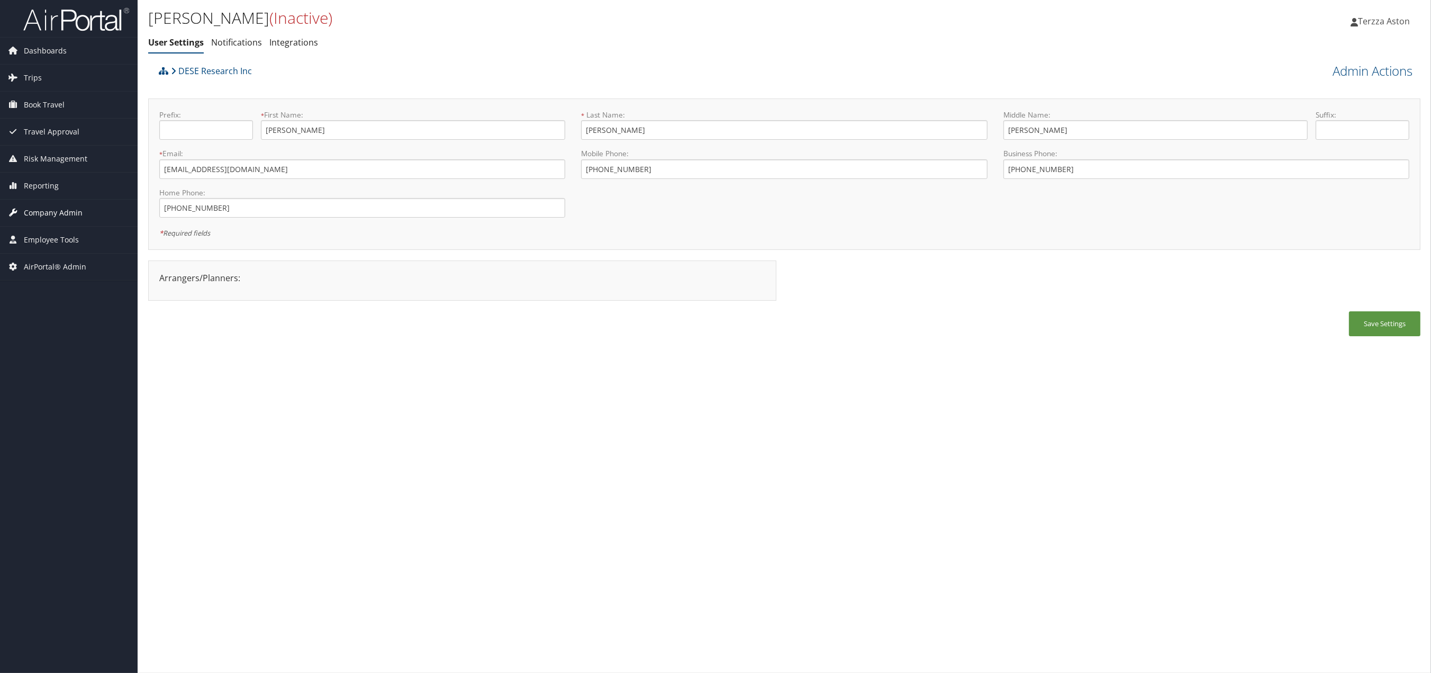
click at [65, 214] on span "Company Admin" at bounding box center [53, 213] width 59 height 26
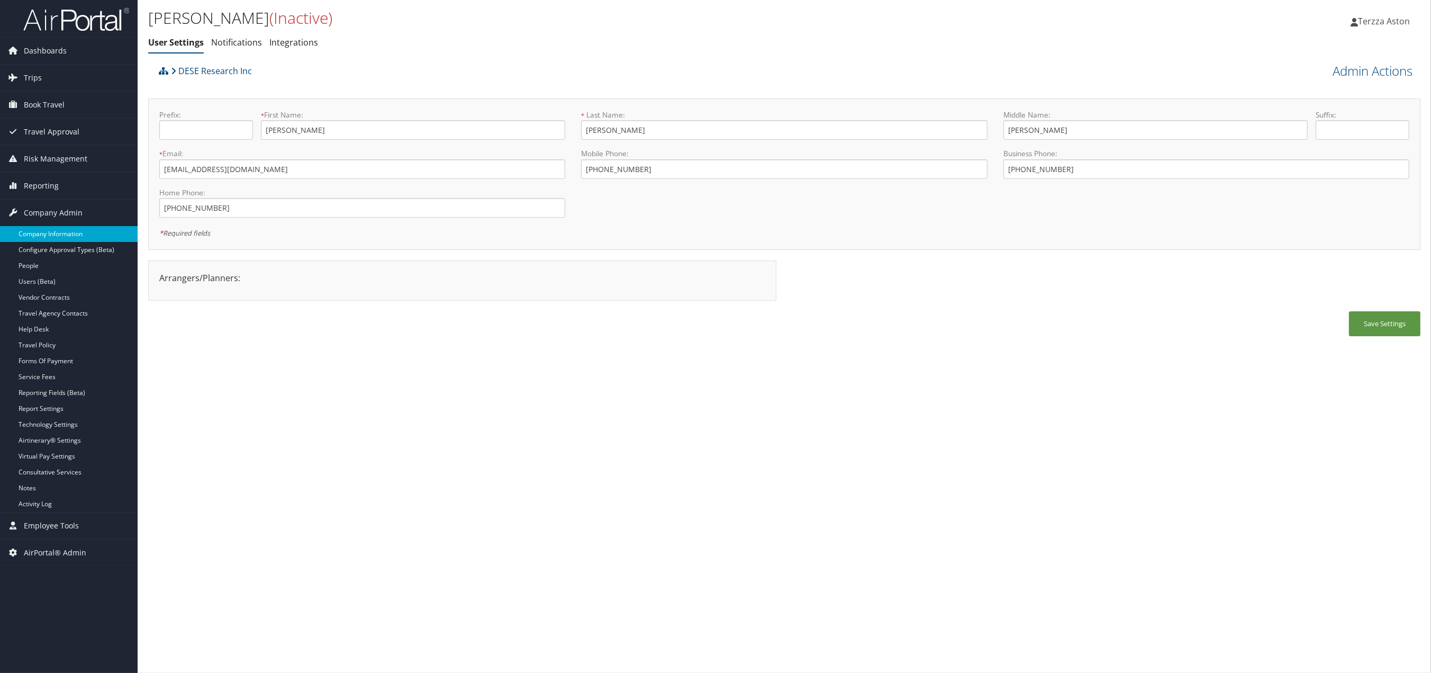
click at [58, 233] on link "Company Information" at bounding box center [69, 234] width 138 height 16
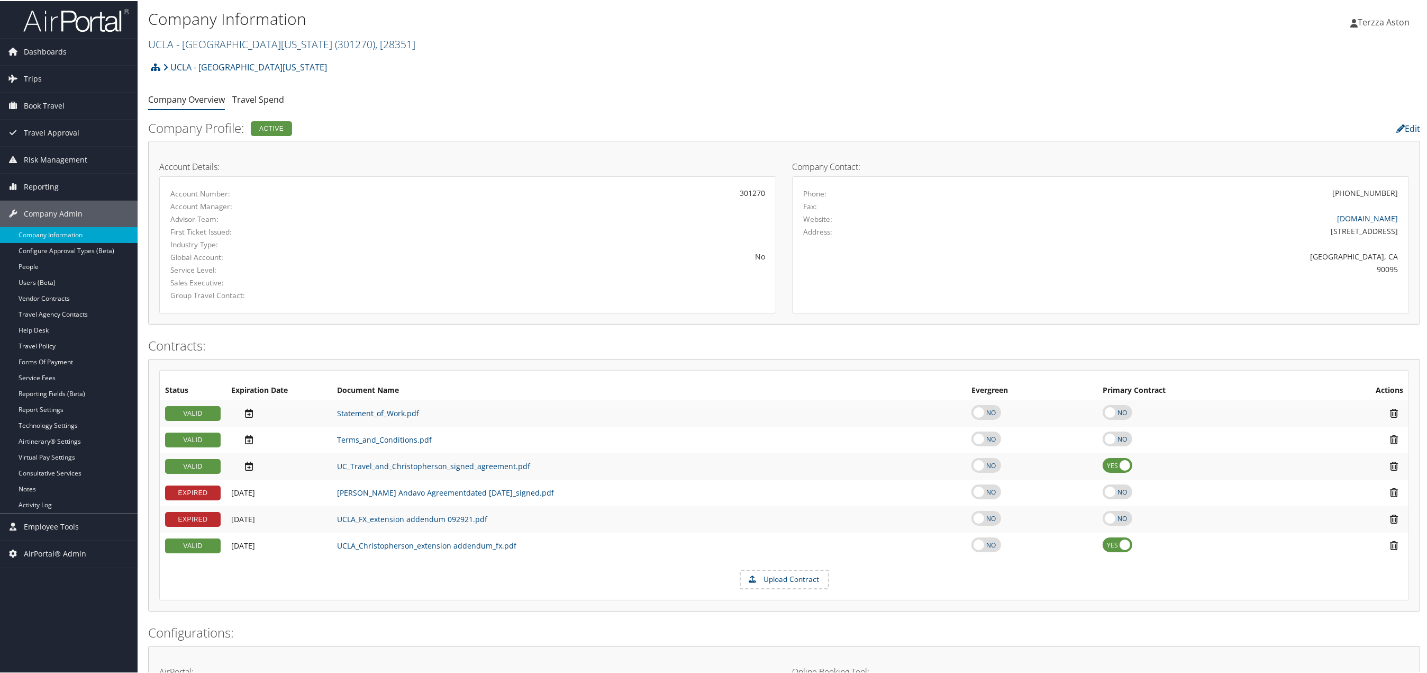
click at [211, 44] on link "UCLA - University of California Los Angeles ( 301270 ) , [ 28351 ]" at bounding box center [281, 43] width 267 height 14
click at [206, 56] on input "search" at bounding box center [218, 63] width 139 height 20
type input "dese"
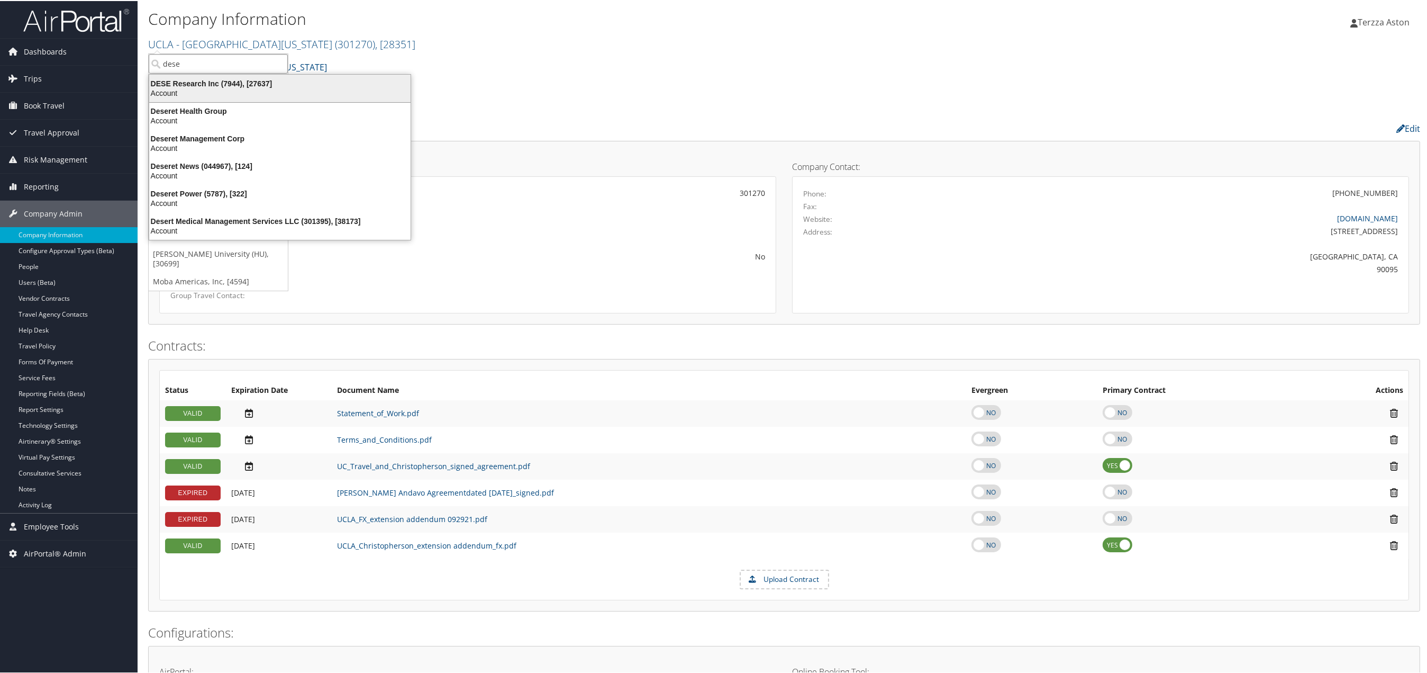
click at [200, 83] on div "DESE Research Inc (7944), [27637]" at bounding box center [280, 83] width 274 height 10
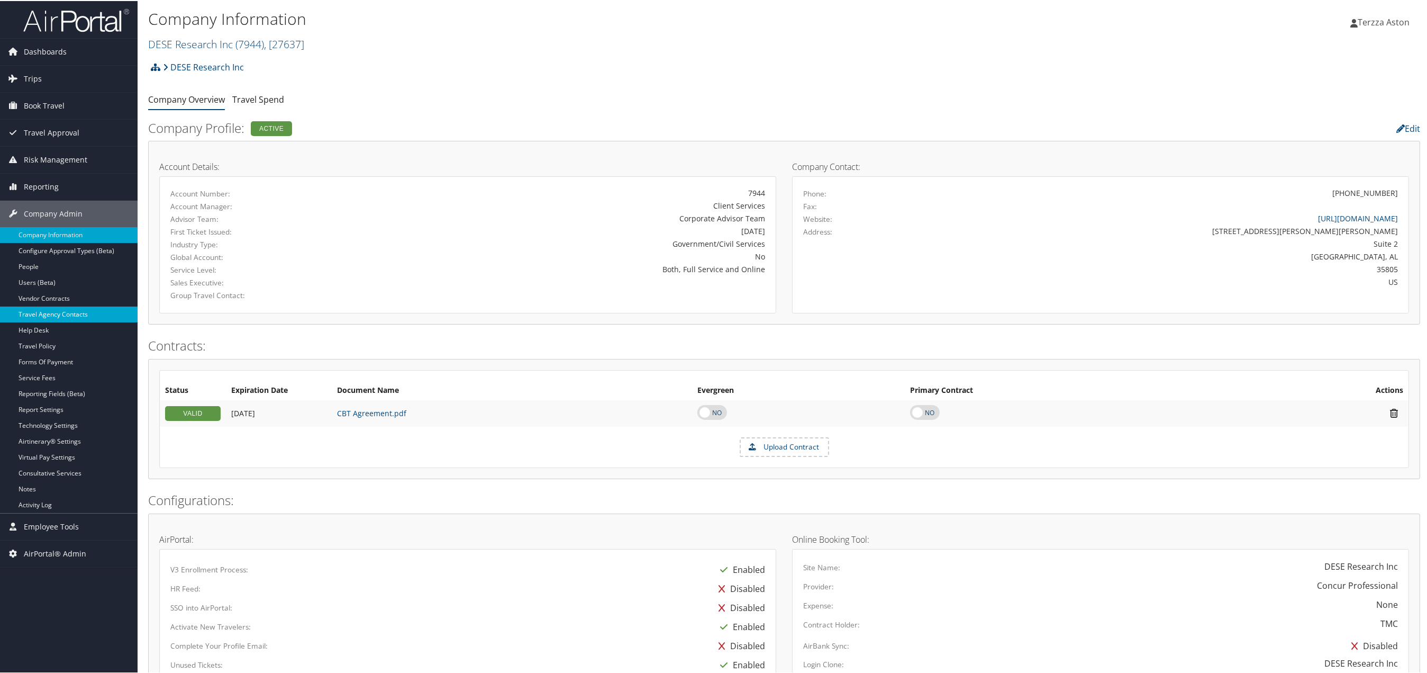
click at [58, 313] on link "Travel Agency Contacts" at bounding box center [69, 313] width 138 height 16
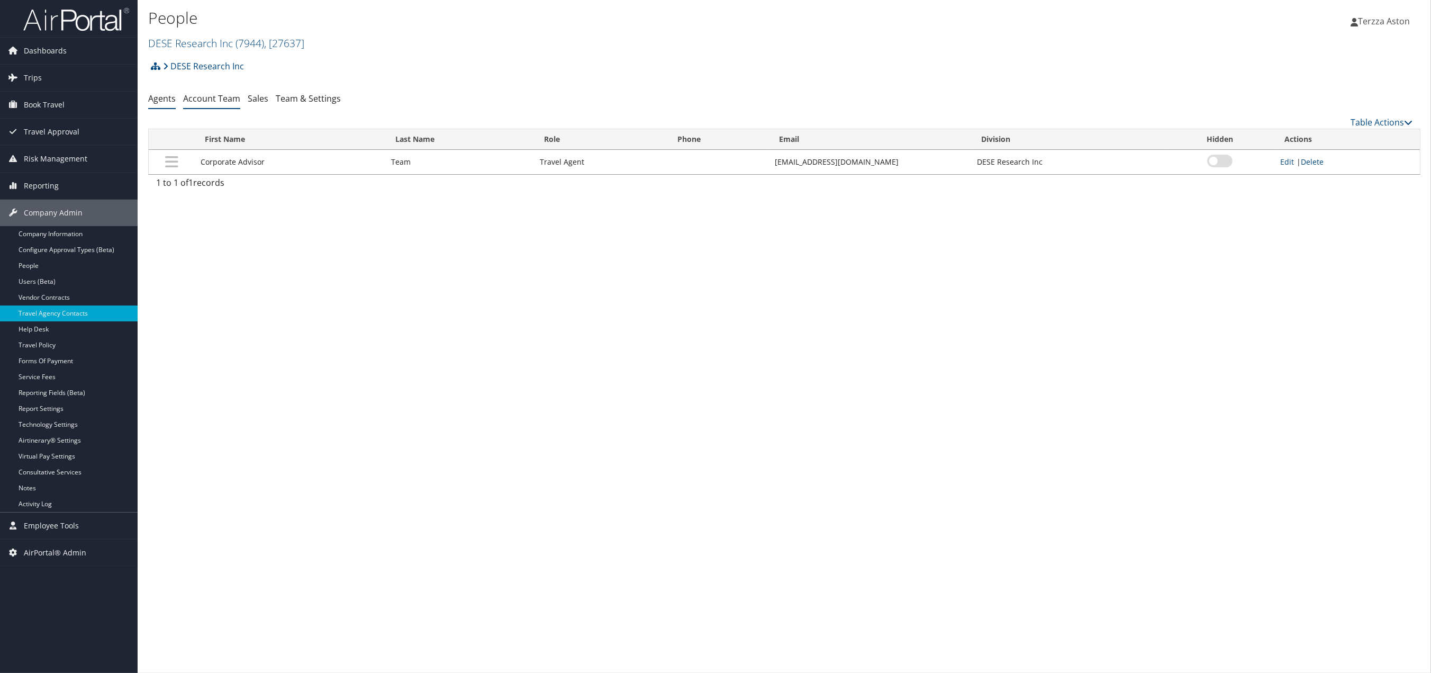
click at [209, 96] on link "Account Team" at bounding box center [211, 99] width 57 height 12
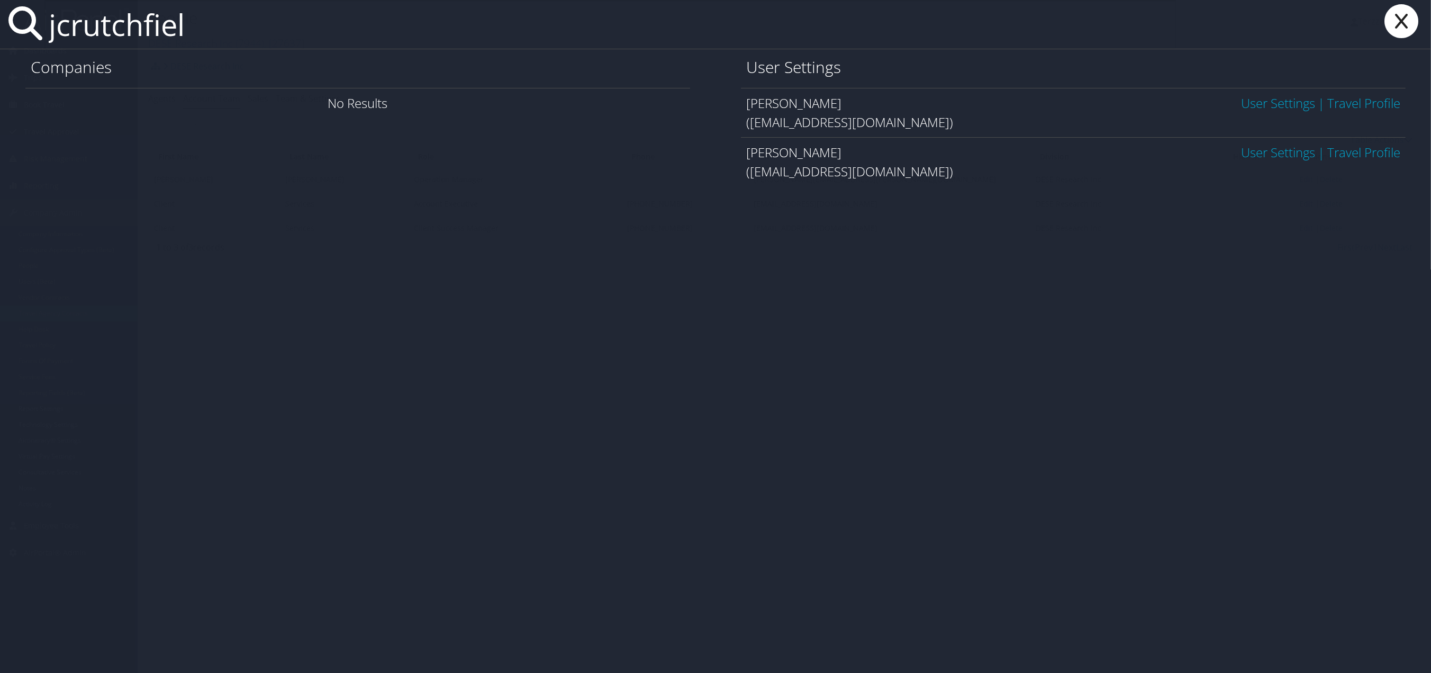
type input "jcrutchfiel"
click at [1255, 102] on link "User Settings" at bounding box center [1278, 102] width 74 height 17
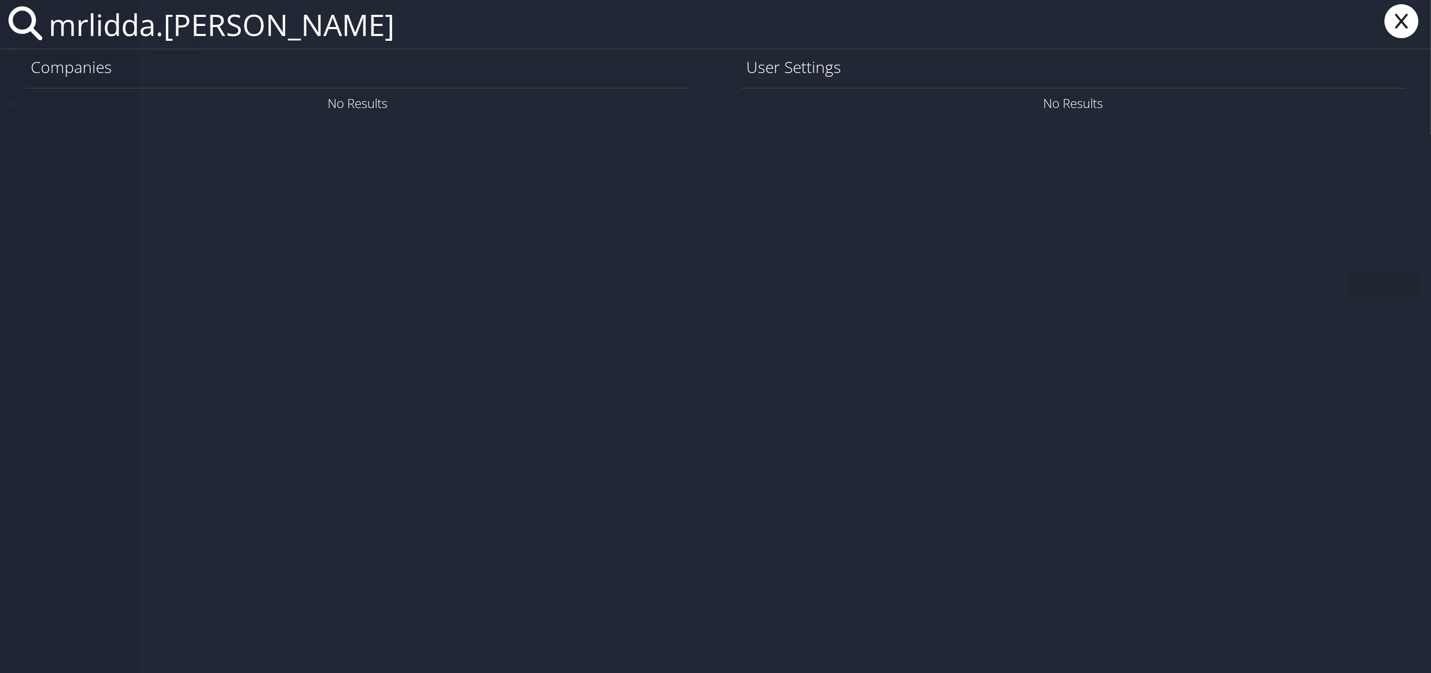
click at [80, 29] on input "mrlidda.arnell" at bounding box center [609, 24] width 1131 height 49
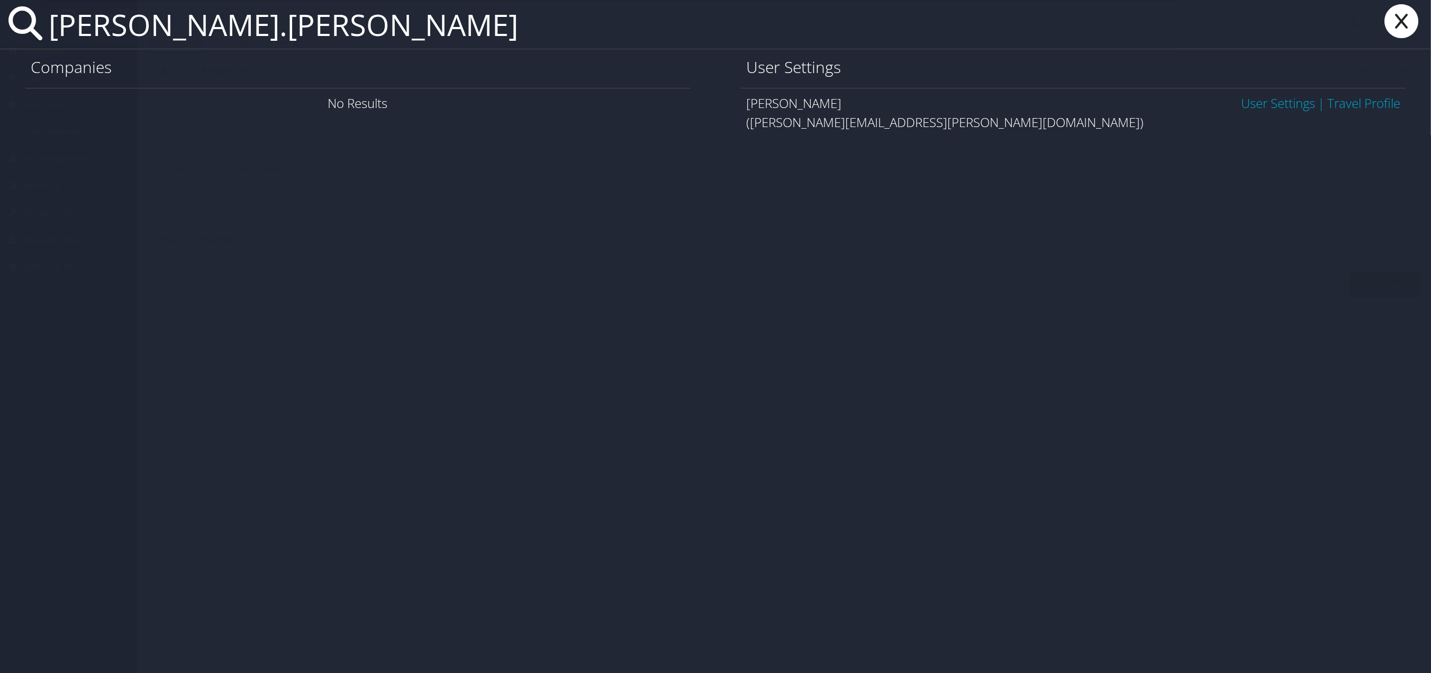
type input "melinda.arnell"
click at [1269, 109] on link "User Settings" at bounding box center [1278, 102] width 74 height 17
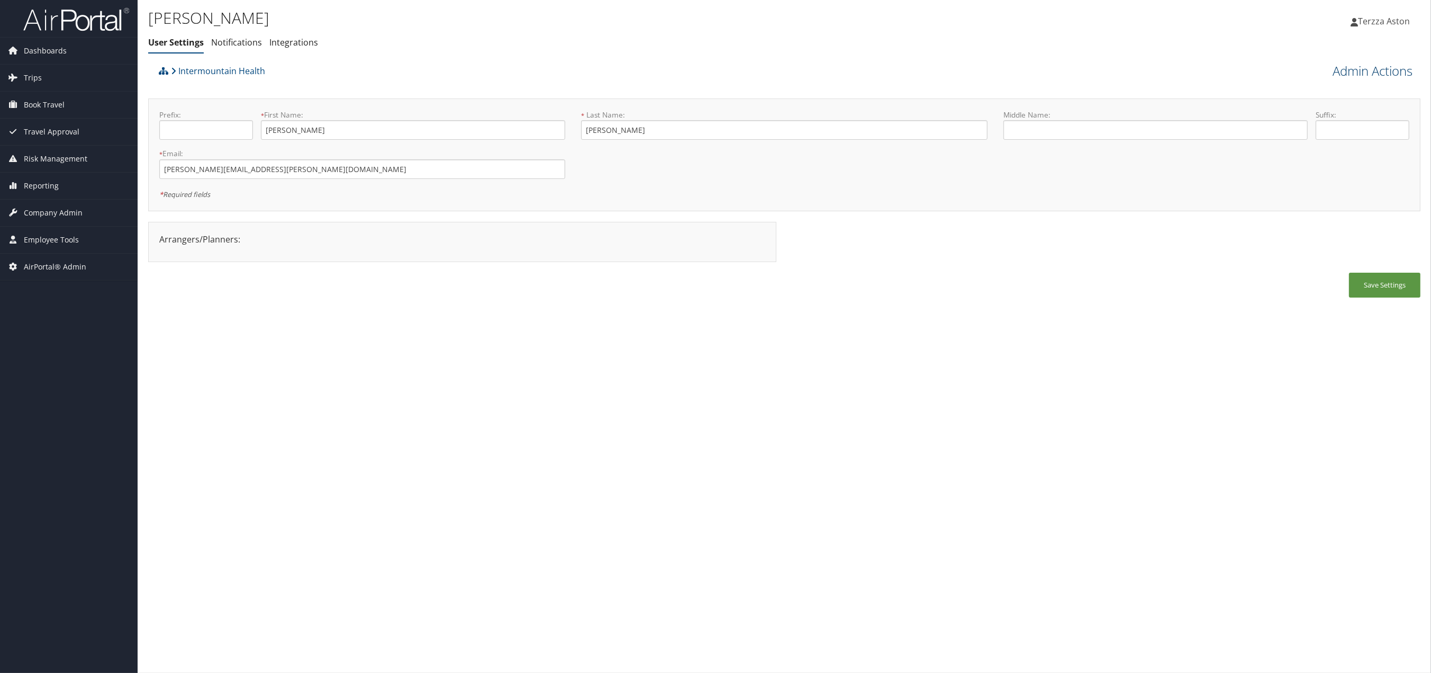
click at [1379, 68] on link "Admin Actions" at bounding box center [1373, 71] width 80 height 18
click at [1310, 127] on link "User Technology Settings" at bounding box center [1342, 126] width 139 height 18
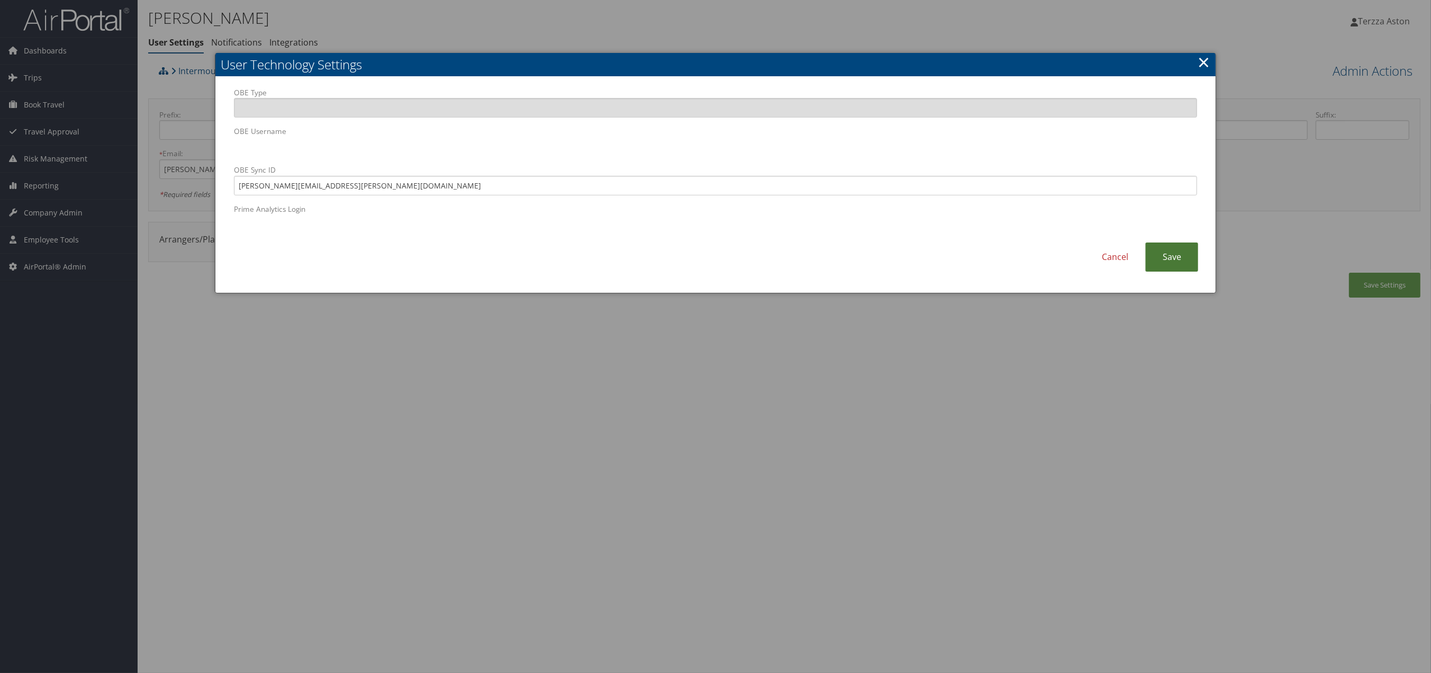
click at [1188, 258] on link "Save" at bounding box center [1171, 256] width 53 height 29
click at [1390, 301] on div at bounding box center [715, 336] width 1431 height 673
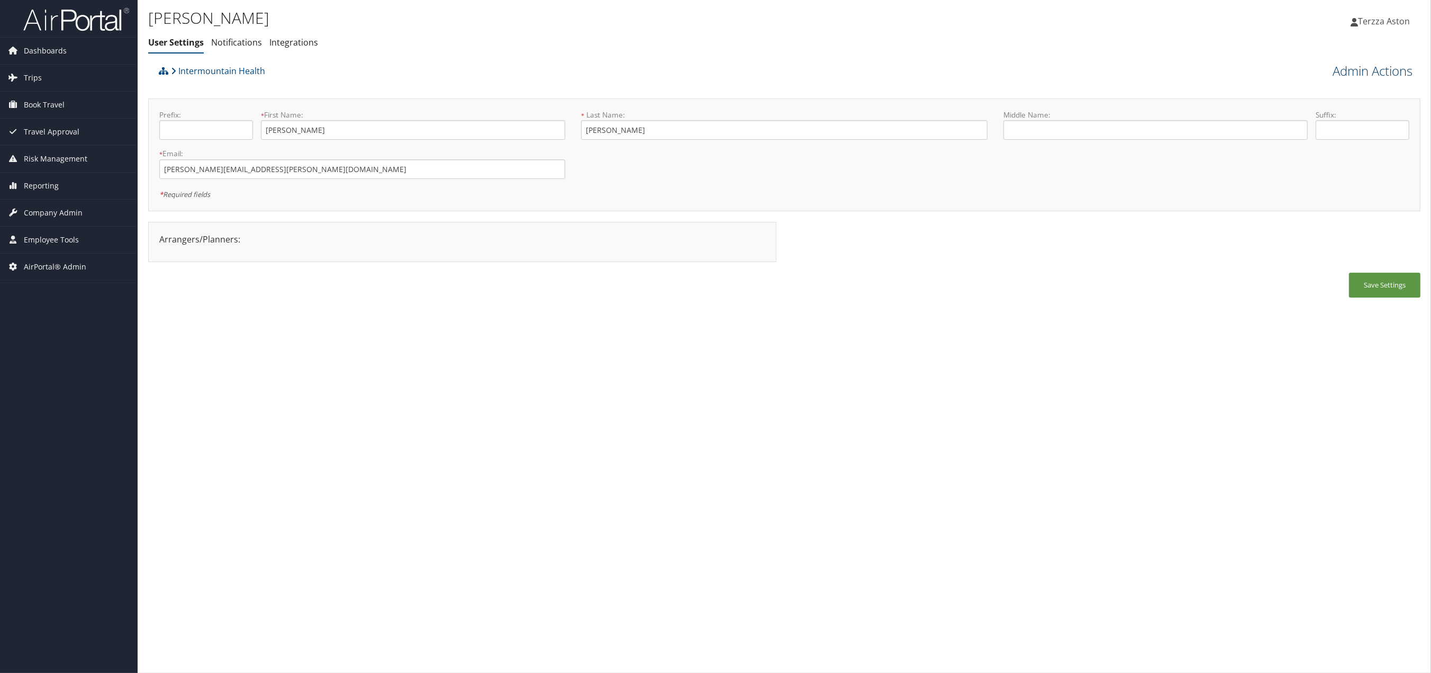
click at [1374, 68] on link "Admin Actions" at bounding box center [1373, 71] width 80 height 18
click at [1343, 129] on link "User Technology Settings" at bounding box center [1342, 126] width 139 height 18
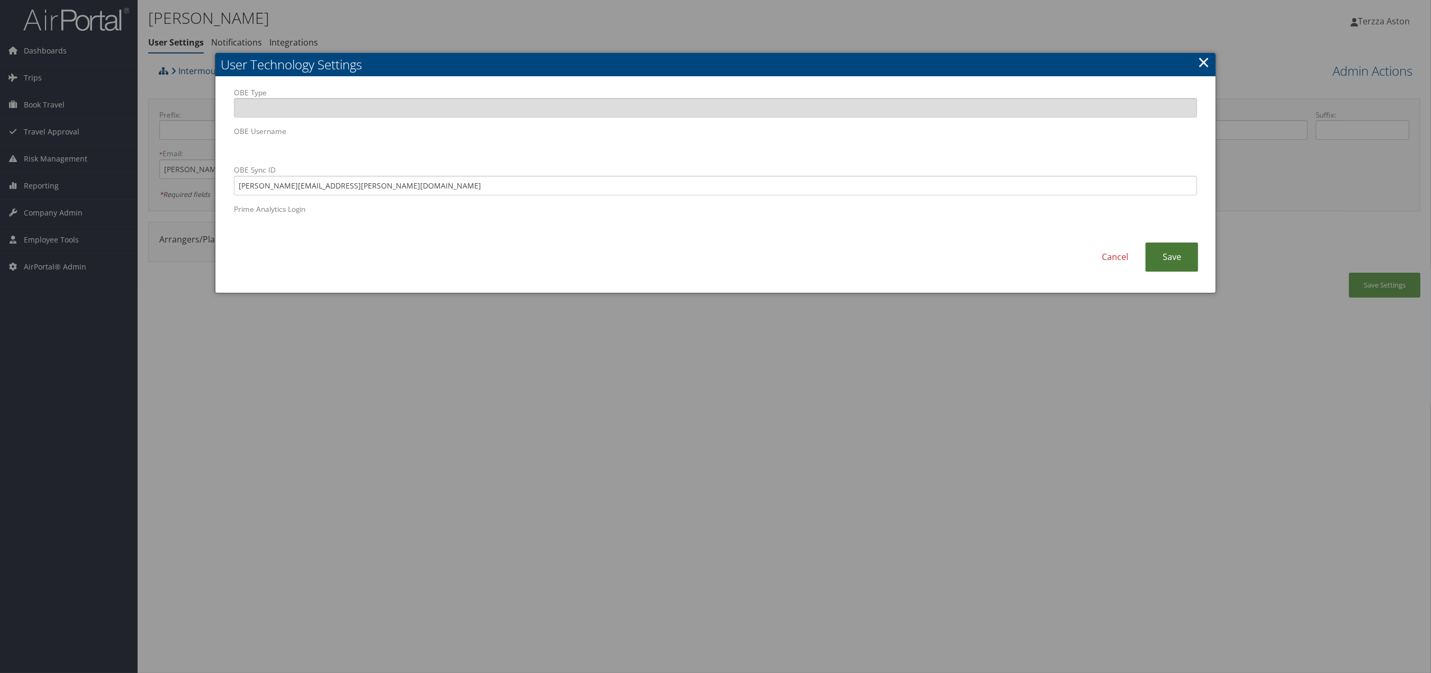
click at [1171, 257] on link "Save" at bounding box center [1171, 256] width 53 height 29
